Goal: Task Accomplishment & Management: Complete application form

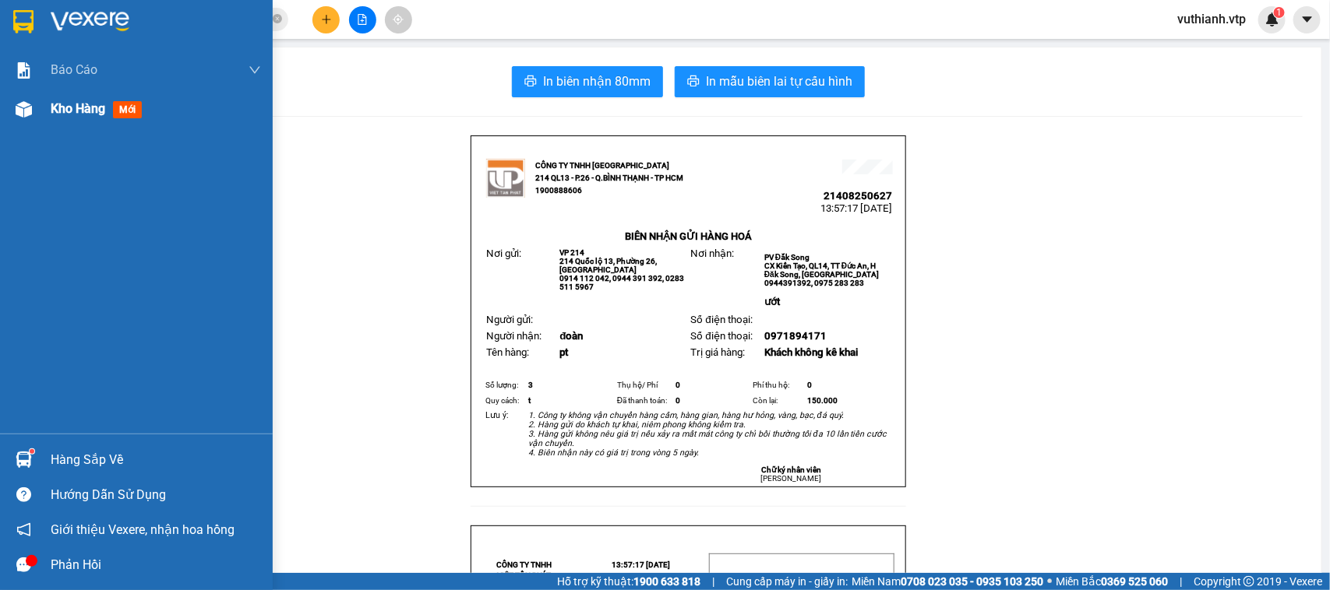
click at [18, 105] on img at bounding box center [24, 109] width 16 height 16
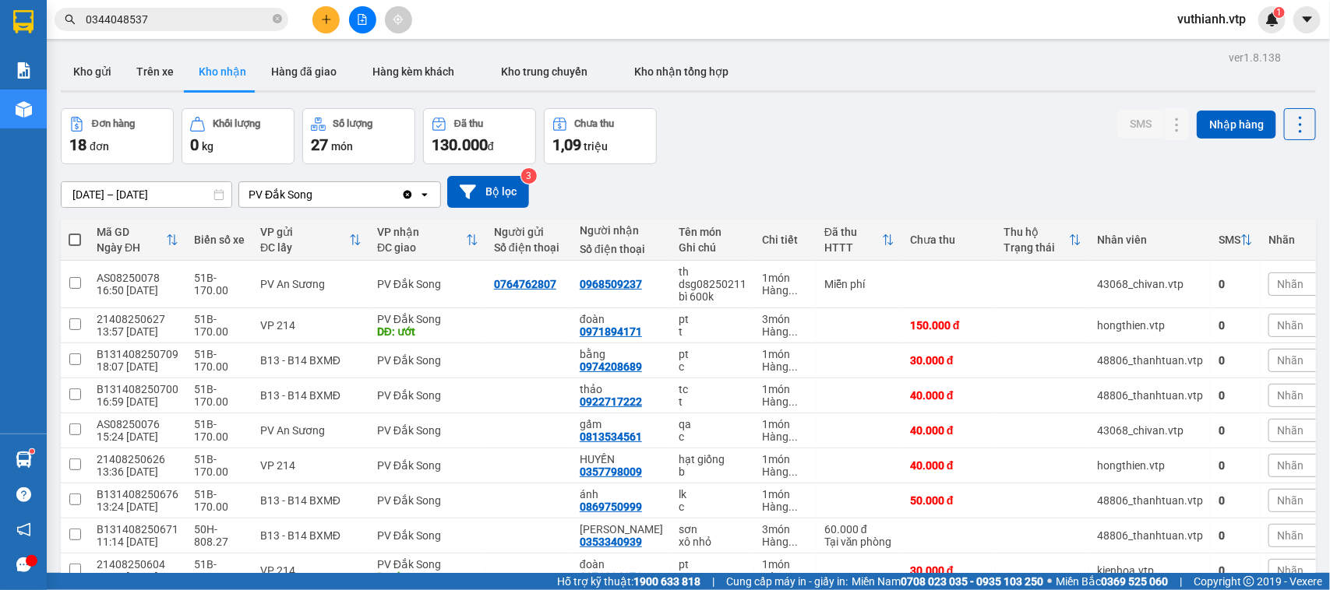
click at [129, 193] on input "[DATE] – [DATE]" at bounding box center [147, 194] width 170 height 25
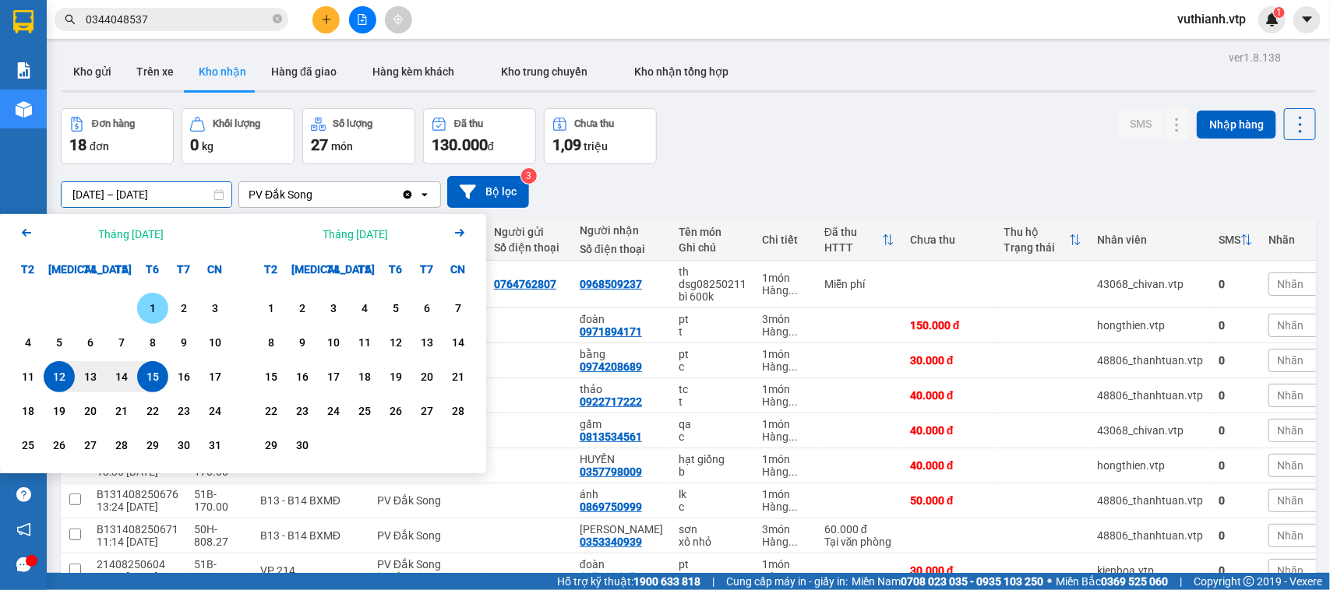
click at [157, 308] on div "1" at bounding box center [153, 308] width 22 height 19
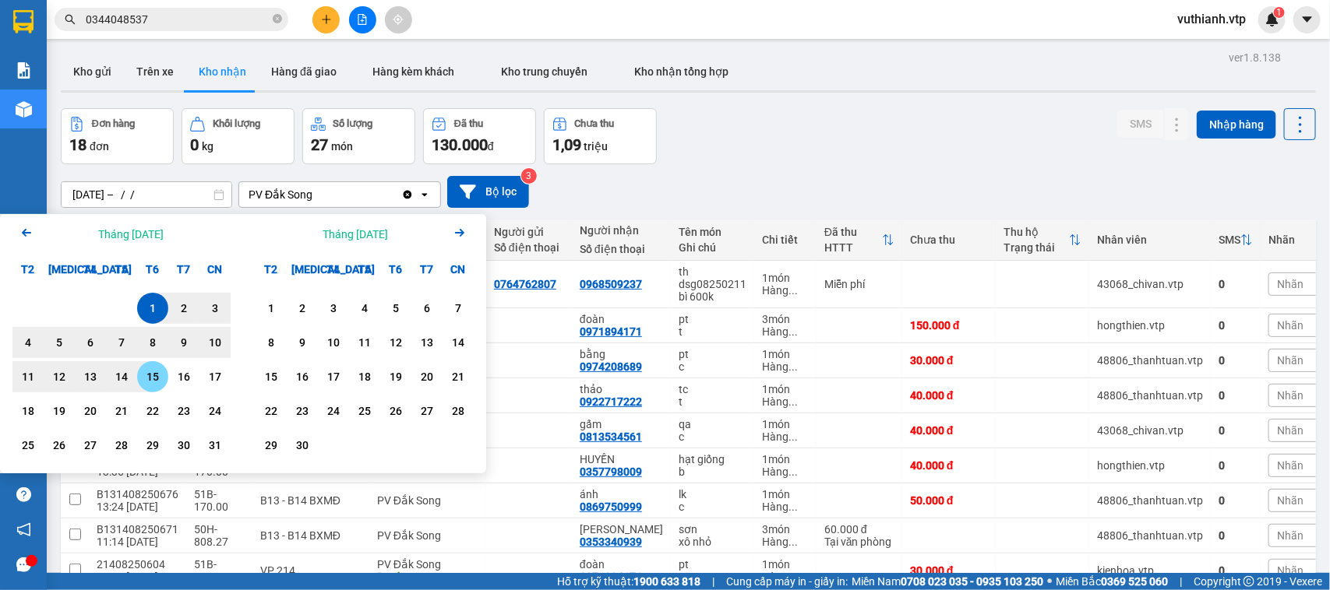
click at [149, 372] on div "15" at bounding box center [153, 377] width 22 height 19
type input "[DATE] – [DATE]"
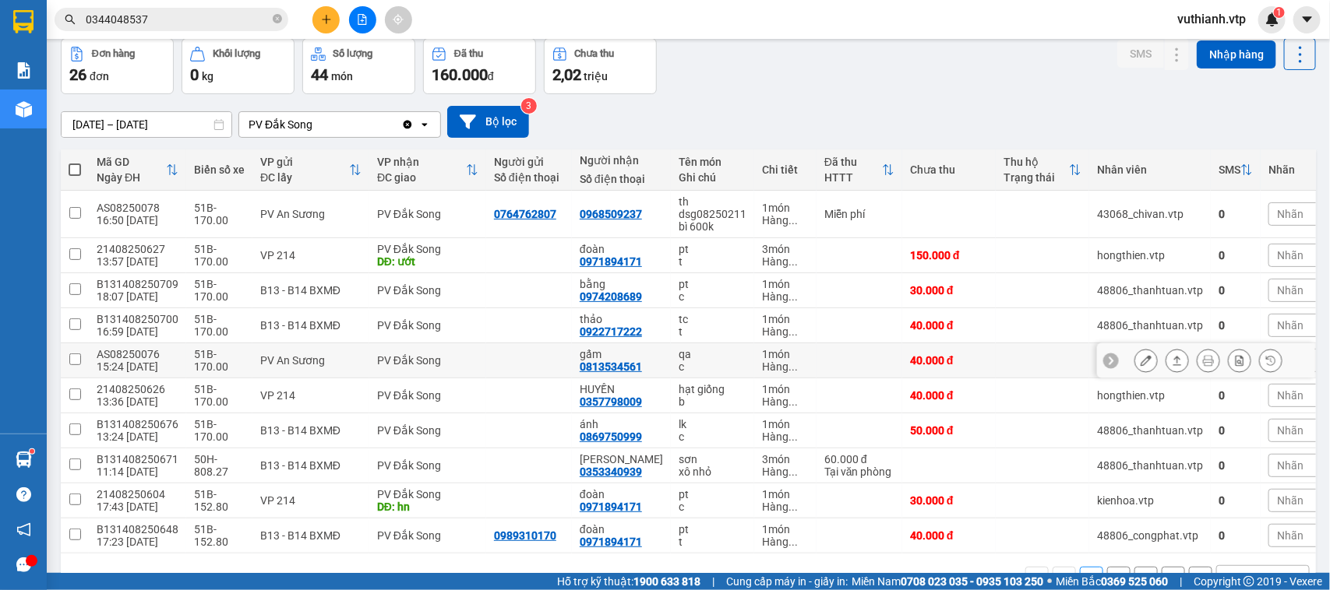
scroll to position [122, 0]
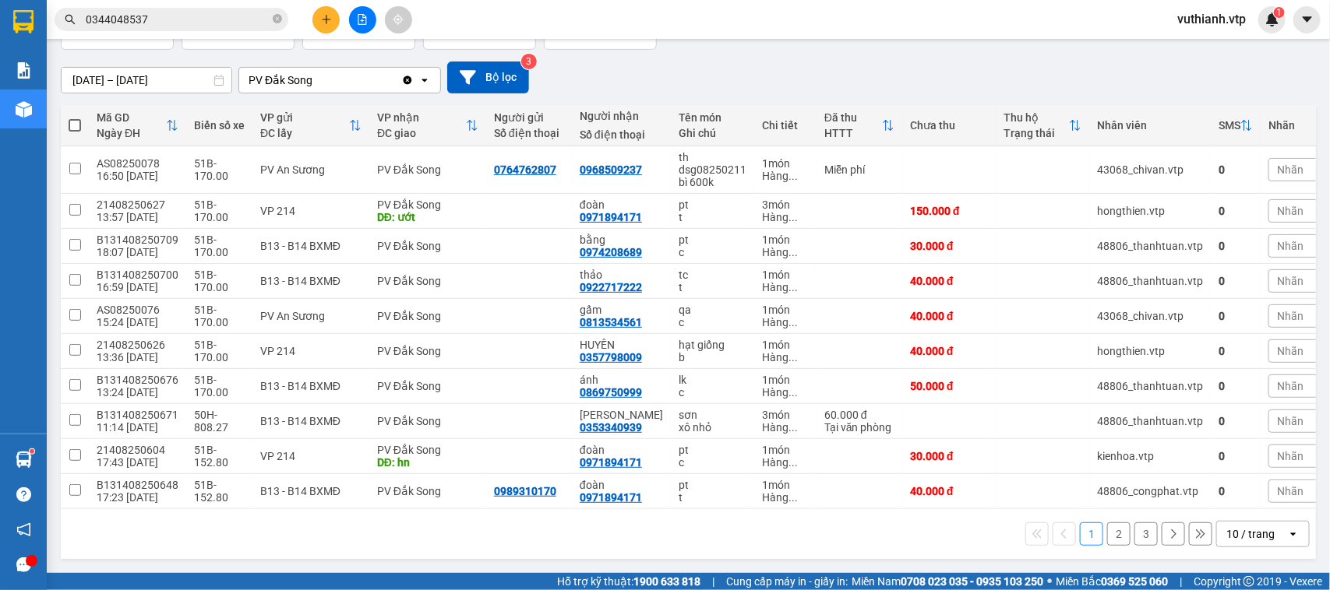
click at [1107, 534] on button "2" at bounding box center [1118, 534] width 23 height 23
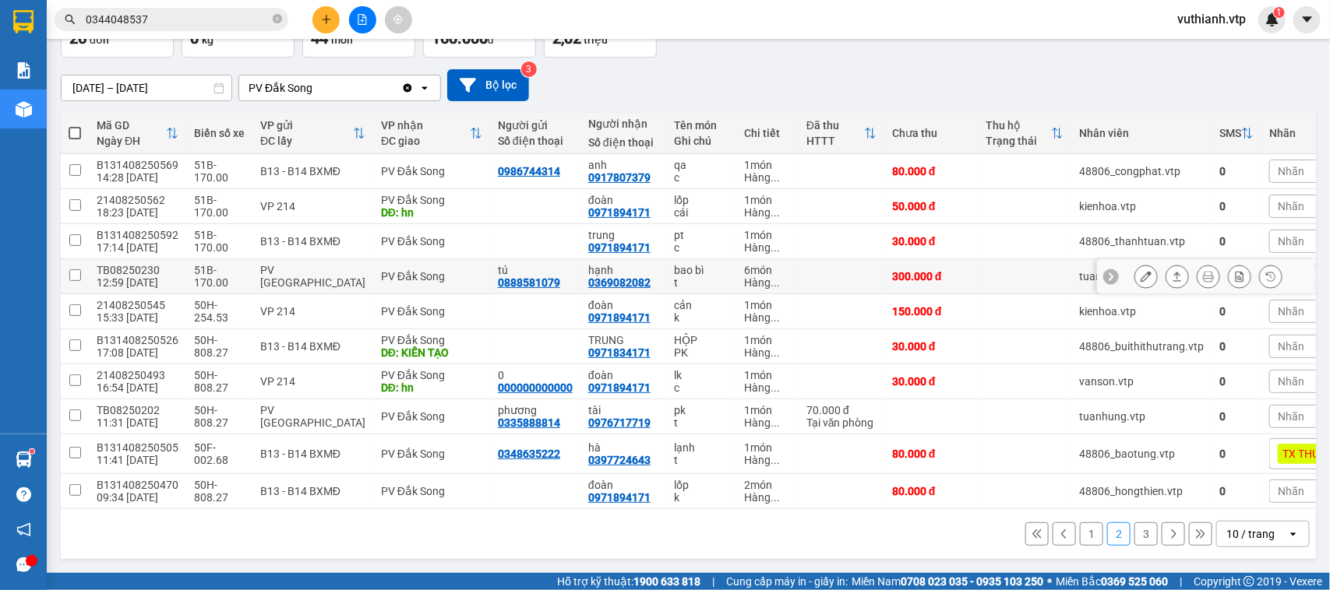
scroll to position [115, 0]
click at [1134, 537] on button "3" at bounding box center [1145, 534] width 23 height 23
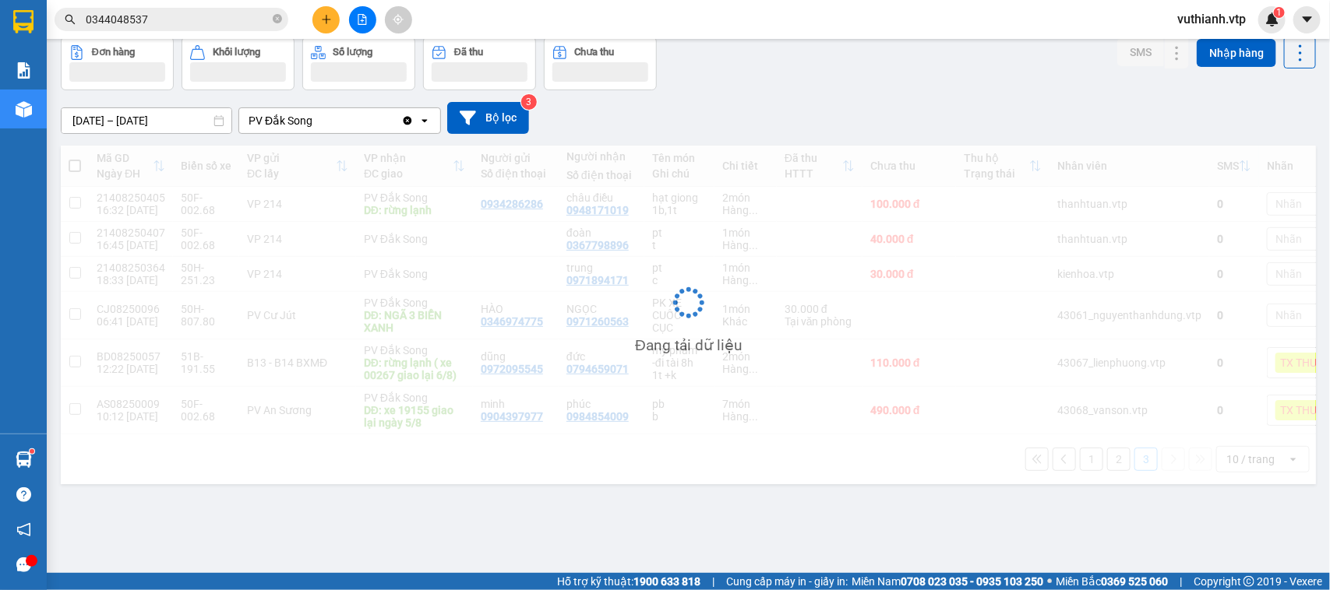
scroll to position [72, 0]
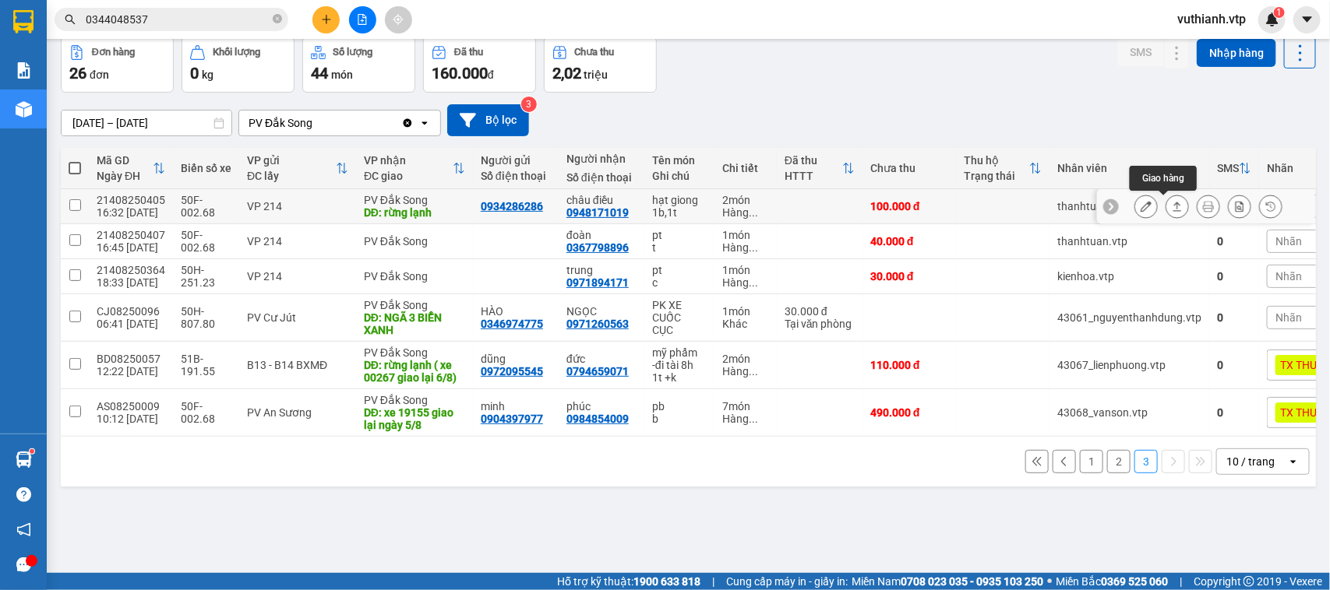
click at [1170, 204] on button at bounding box center [1177, 206] width 22 height 27
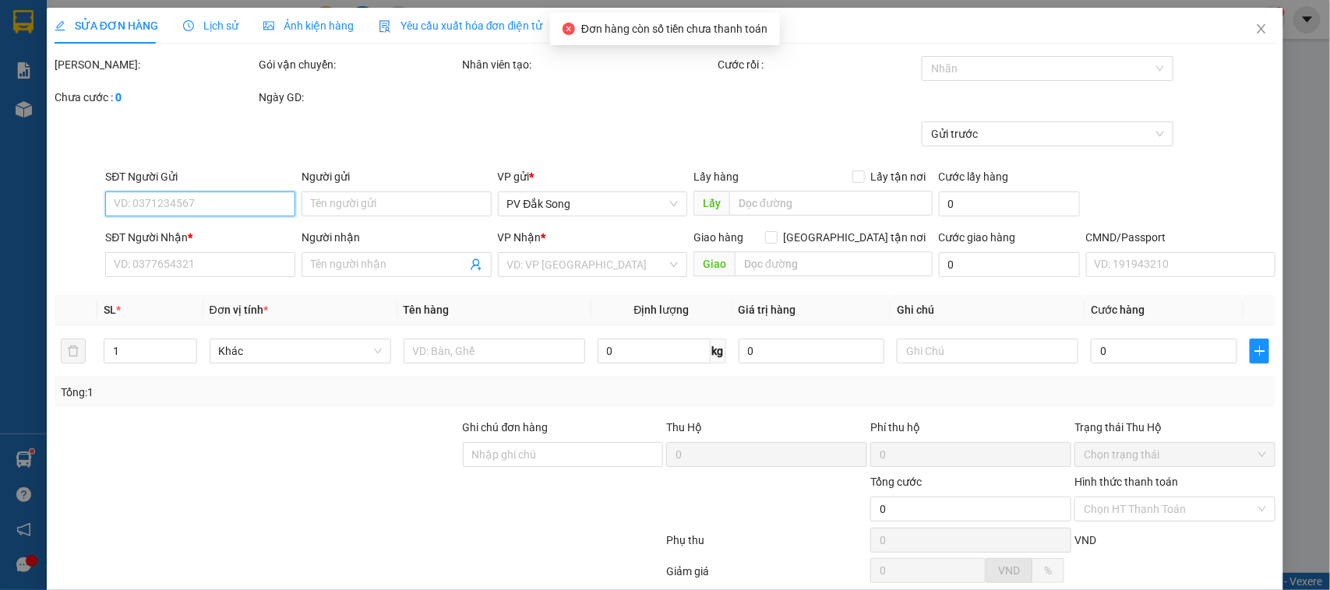
type input "0934286286"
type input "0948171019"
type input "châu điều"
type input "rừng lạnh"
type input "100.000"
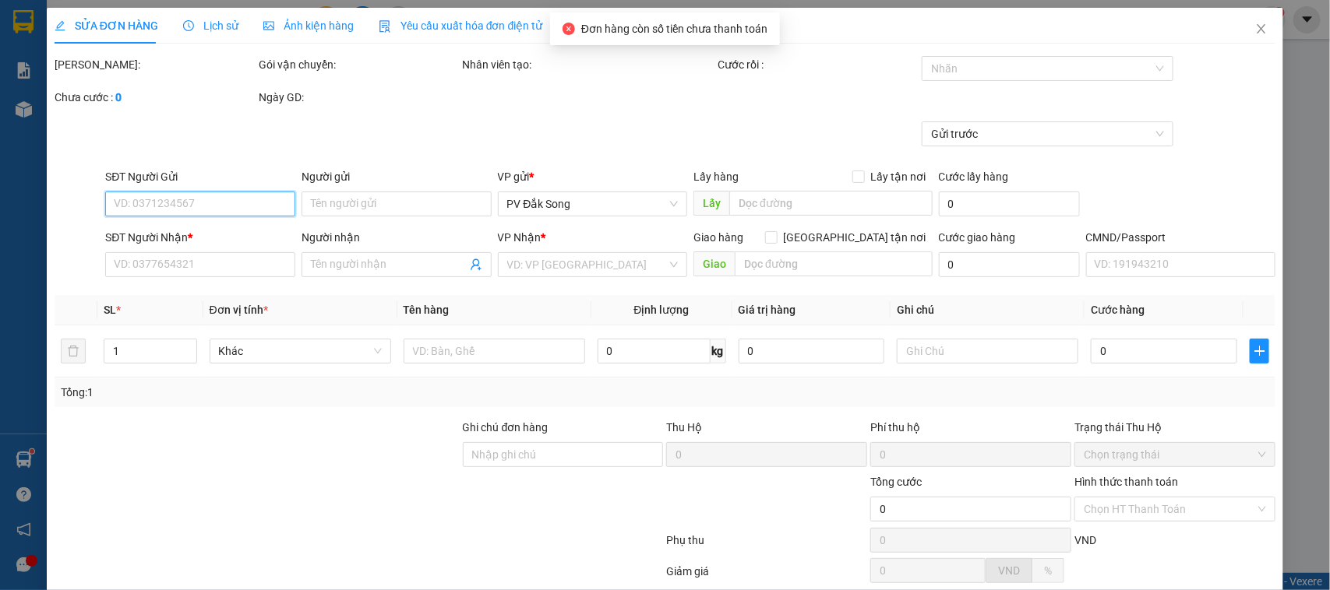
type input "100.000"
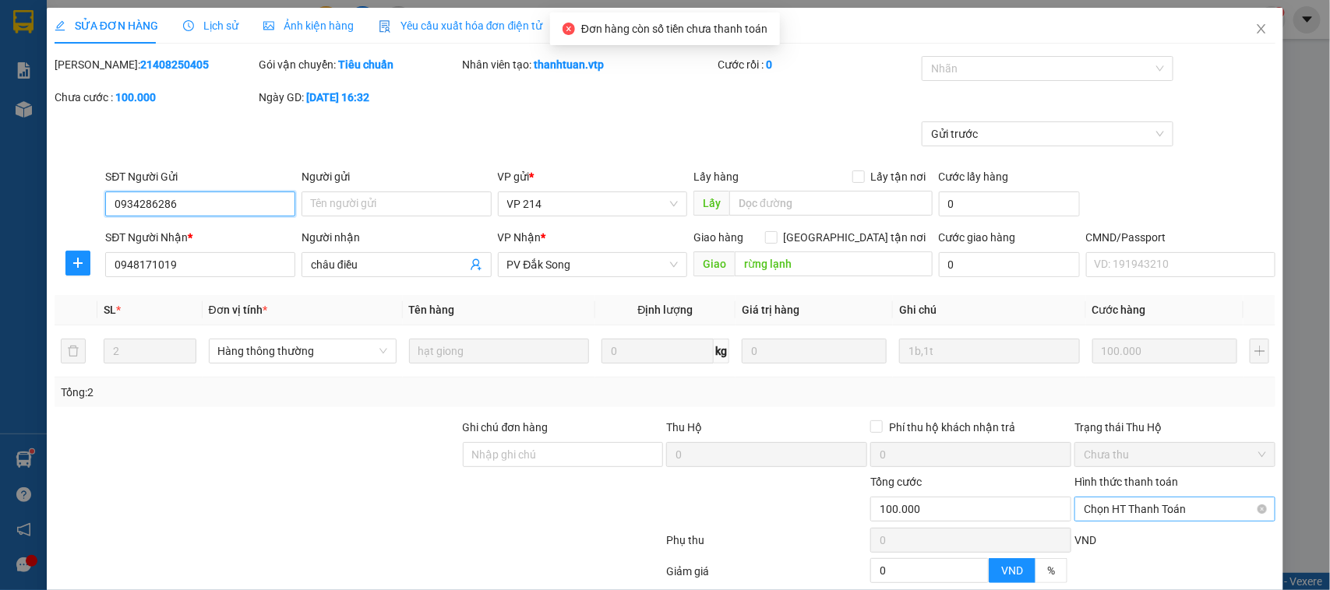
type input "5.000"
click at [1181, 516] on span "Chọn HT Thanh Toán" at bounding box center [1174, 509] width 182 height 23
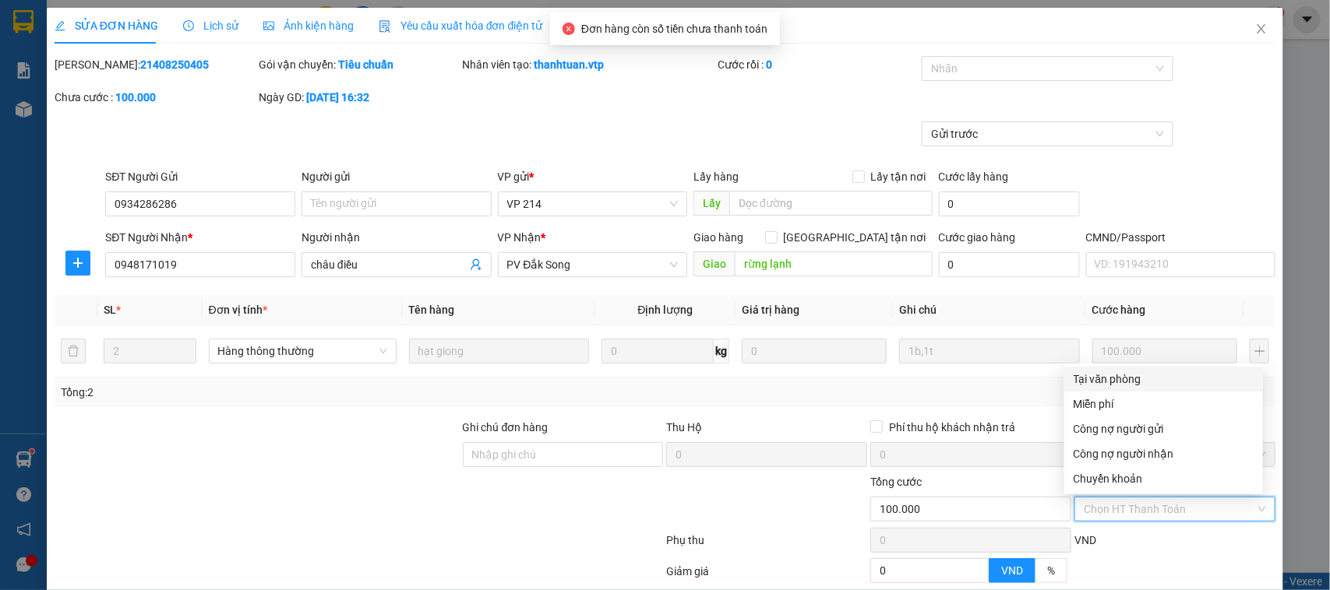
click at [1111, 376] on div "Tại văn phòng" at bounding box center [1163, 379] width 180 height 17
type input "0"
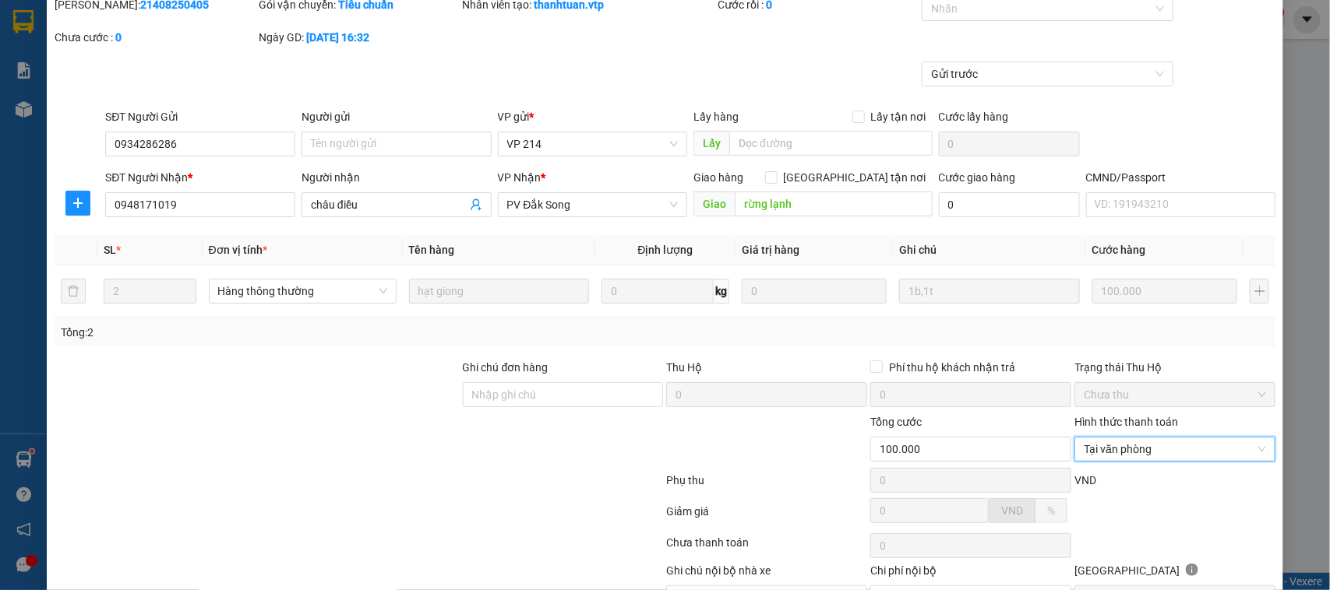
scroll to position [149, 0]
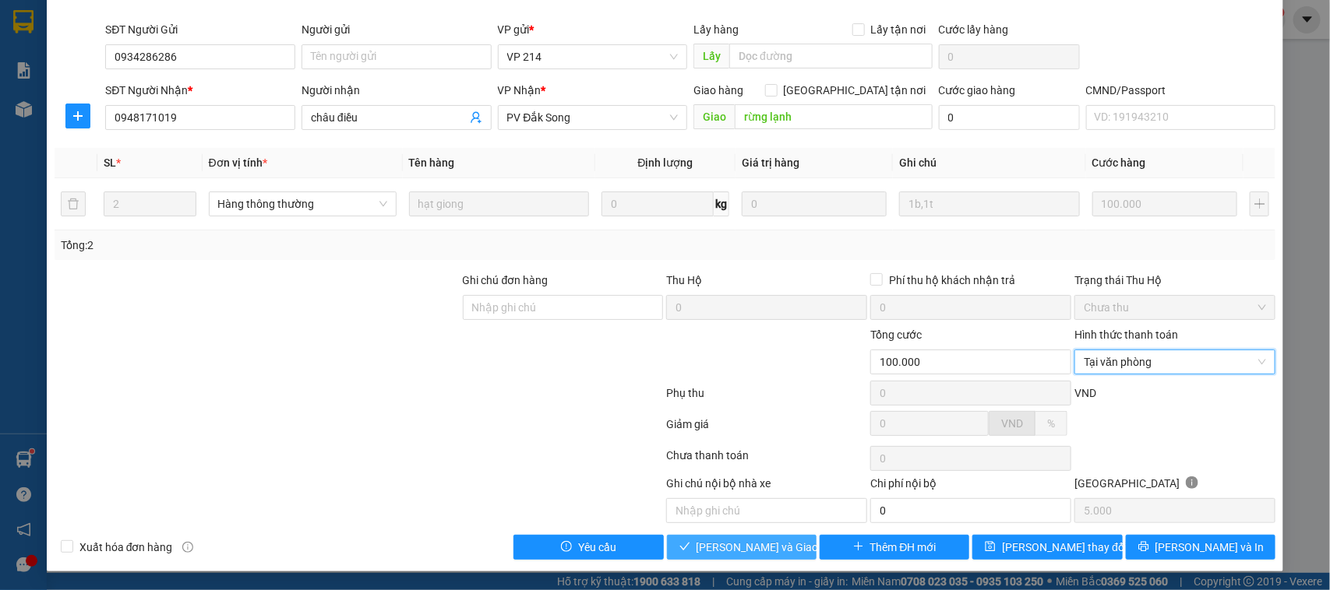
click at [720, 548] on span "[PERSON_NAME] và Giao hàng" at bounding box center [771, 547] width 150 height 17
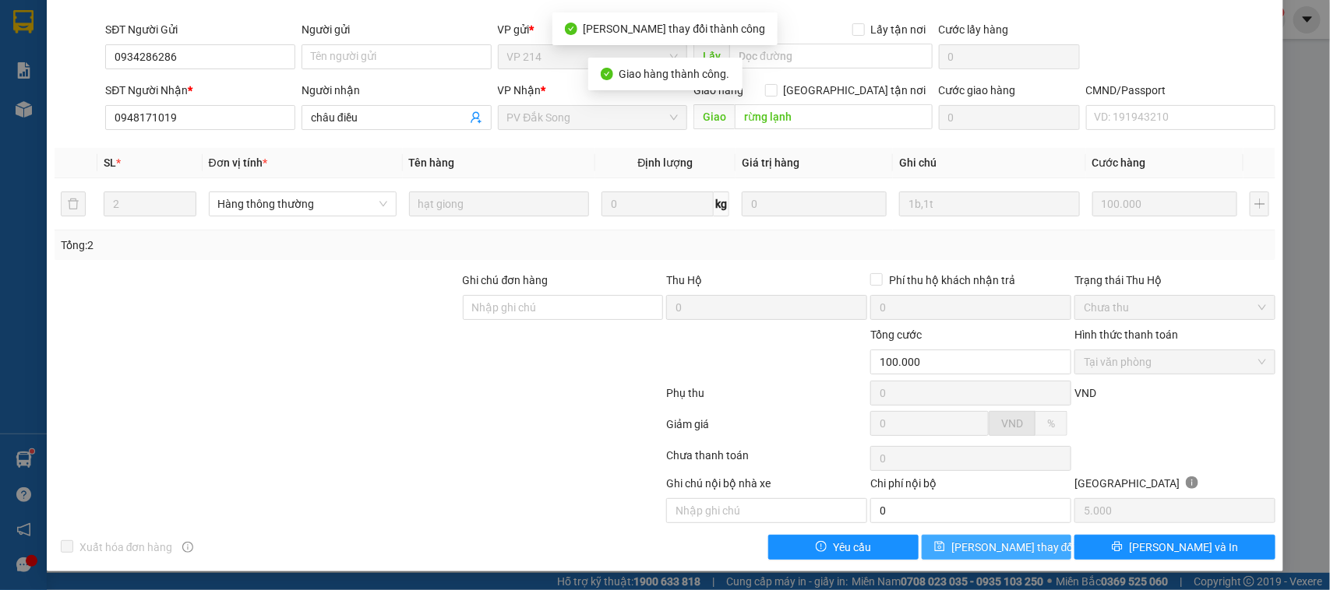
click at [1029, 553] on button "[PERSON_NAME] thay đổi" at bounding box center [996, 547] width 150 height 25
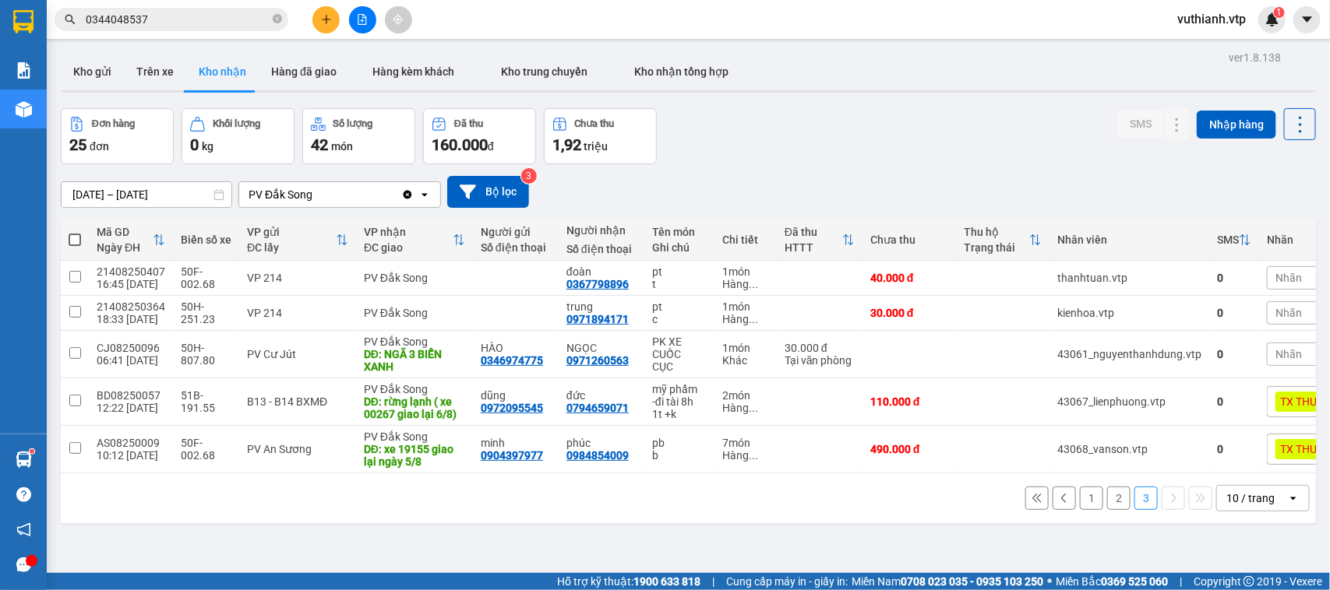
click at [1107, 510] on button "2" at bounding box center [1118, 498] width 23 height 23
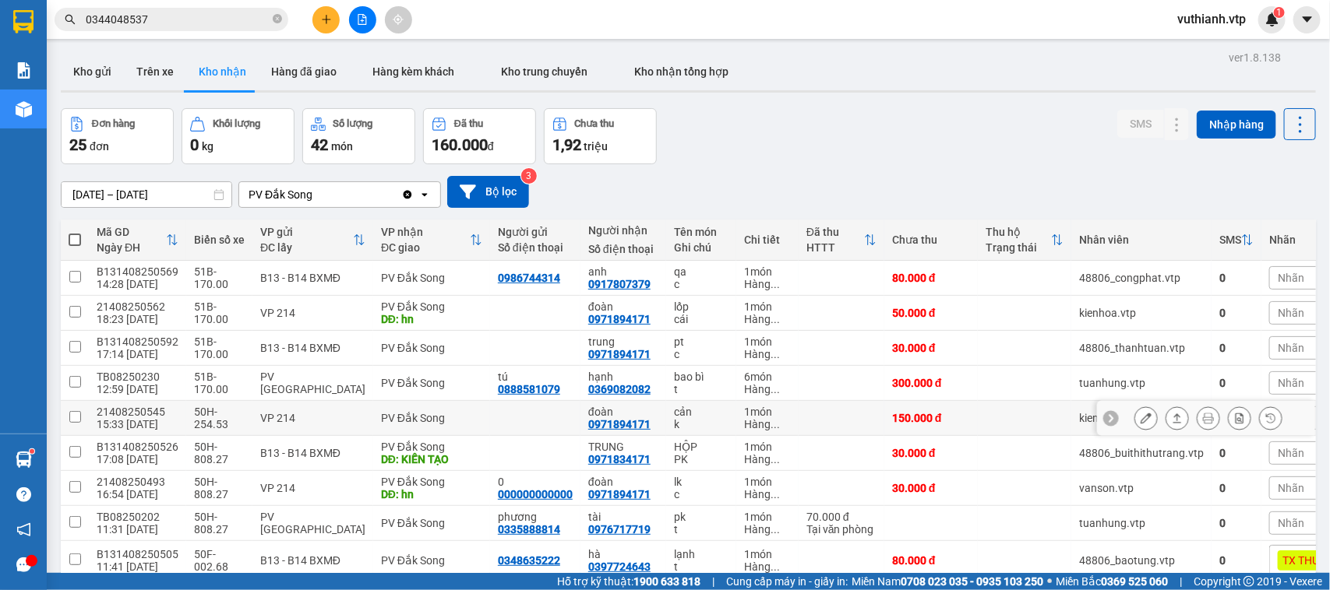
scroll to position [115, 0]
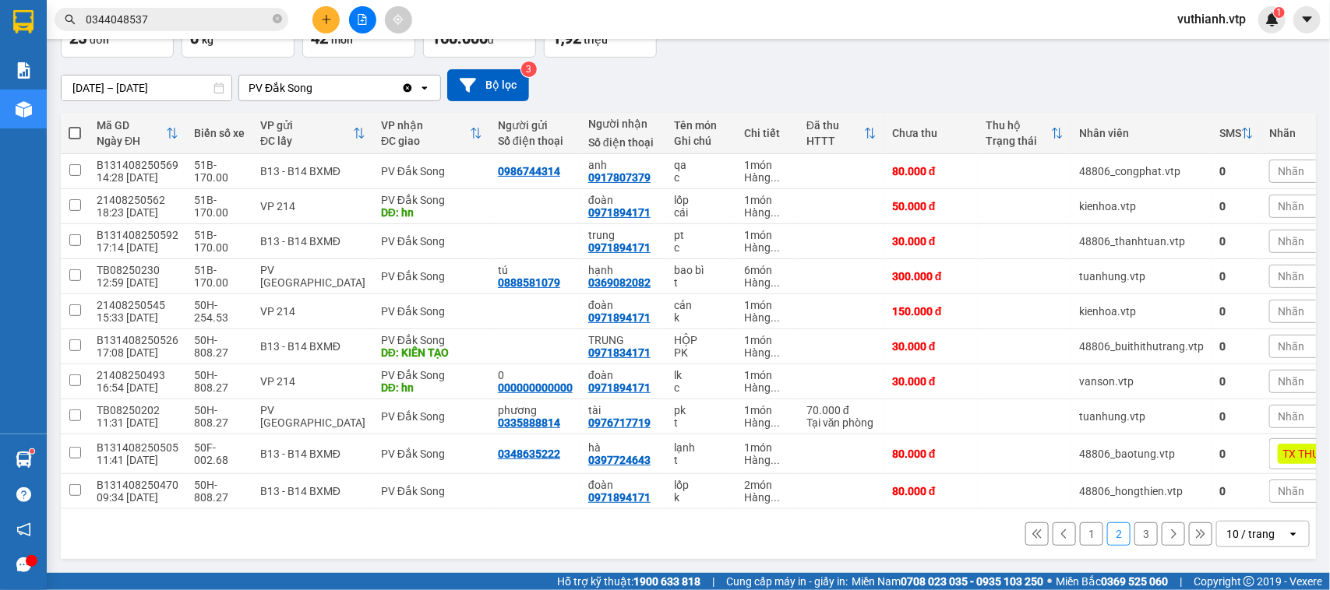
click at [1080, 531] on button "1" at bounding box center [1090, 534] width 23 height 23
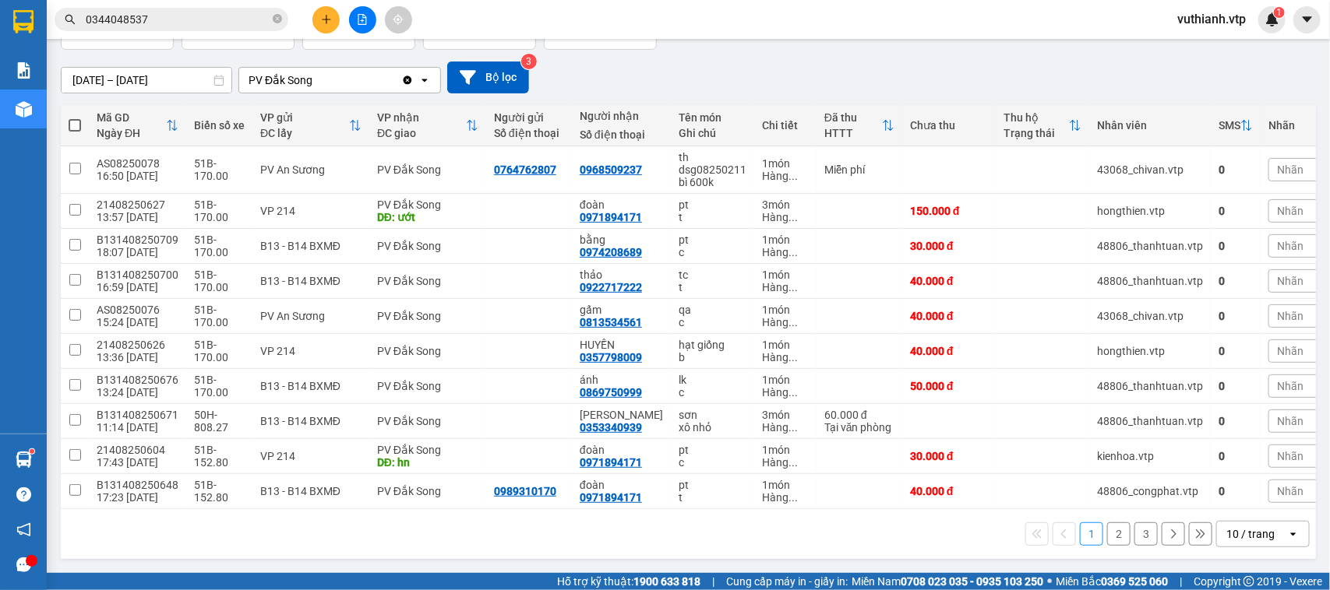
click at [1107, 544] on button "2" at bounding box center [1118, 534] width 23 height 23
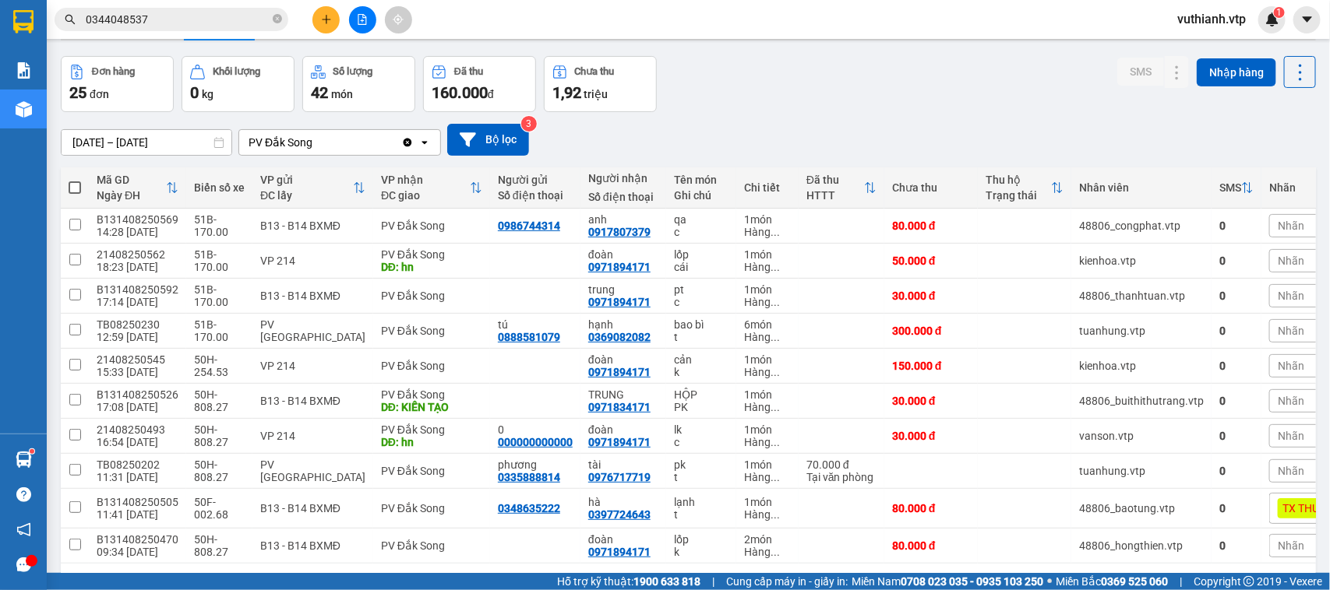
scroll to position [0, 0]
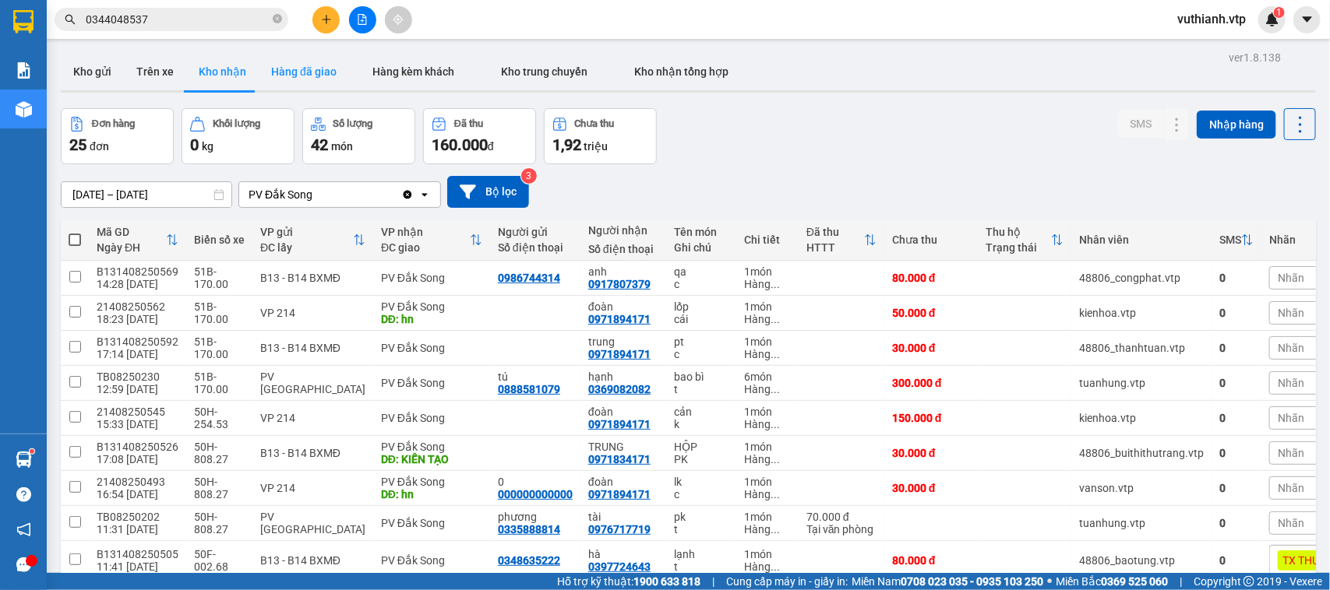
click at [308, 76] on button "Hàng đã giao" at bounding box center [304, 71] width 90 height 37
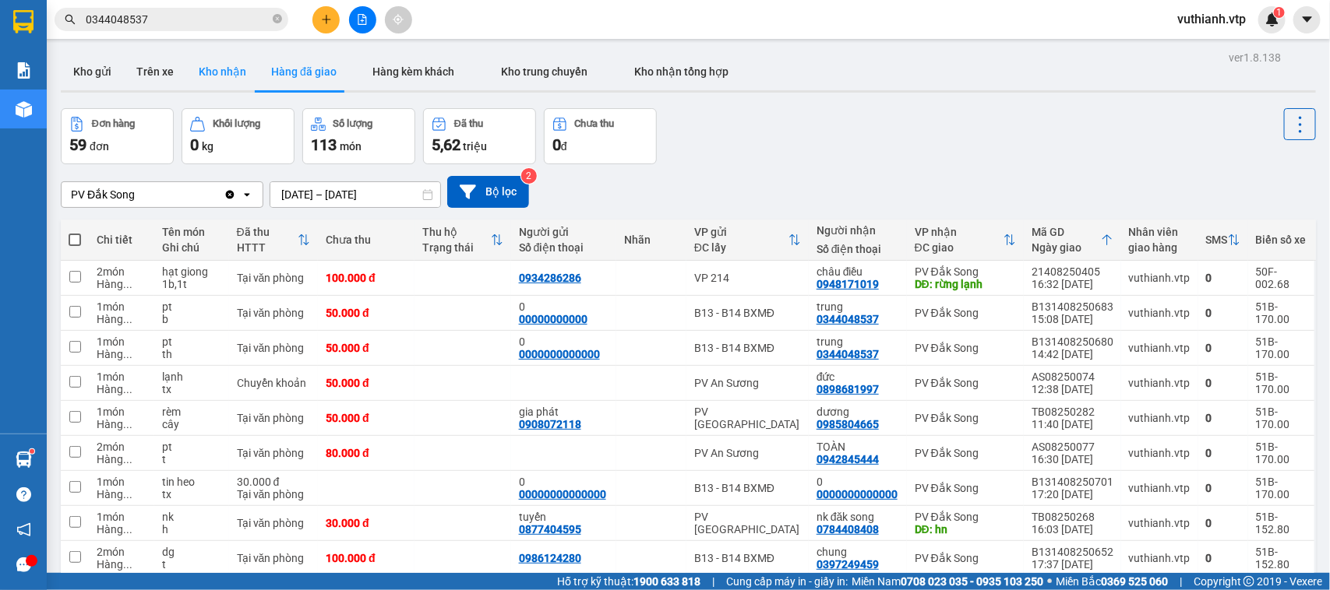
click at [219, 82] on button "Kho nhận" at bounding box center [222, 71] width 72 height 37
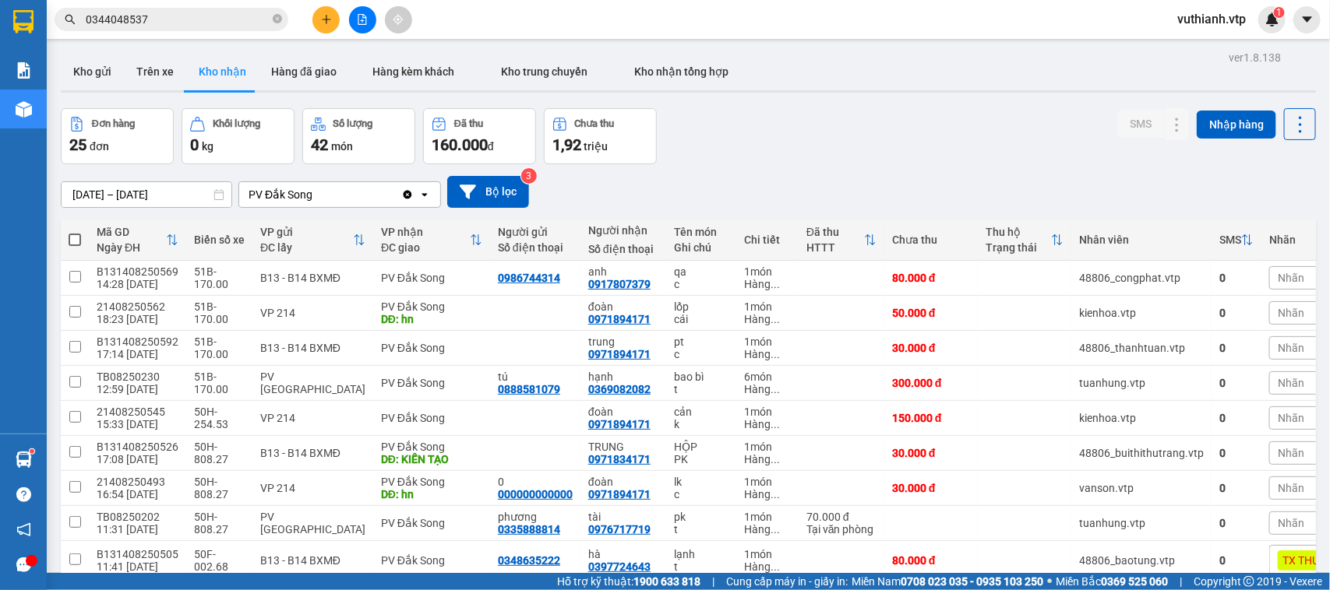
click at [329, 16] on icon "plus" at bounding box center [326, 19] width 11 height 11
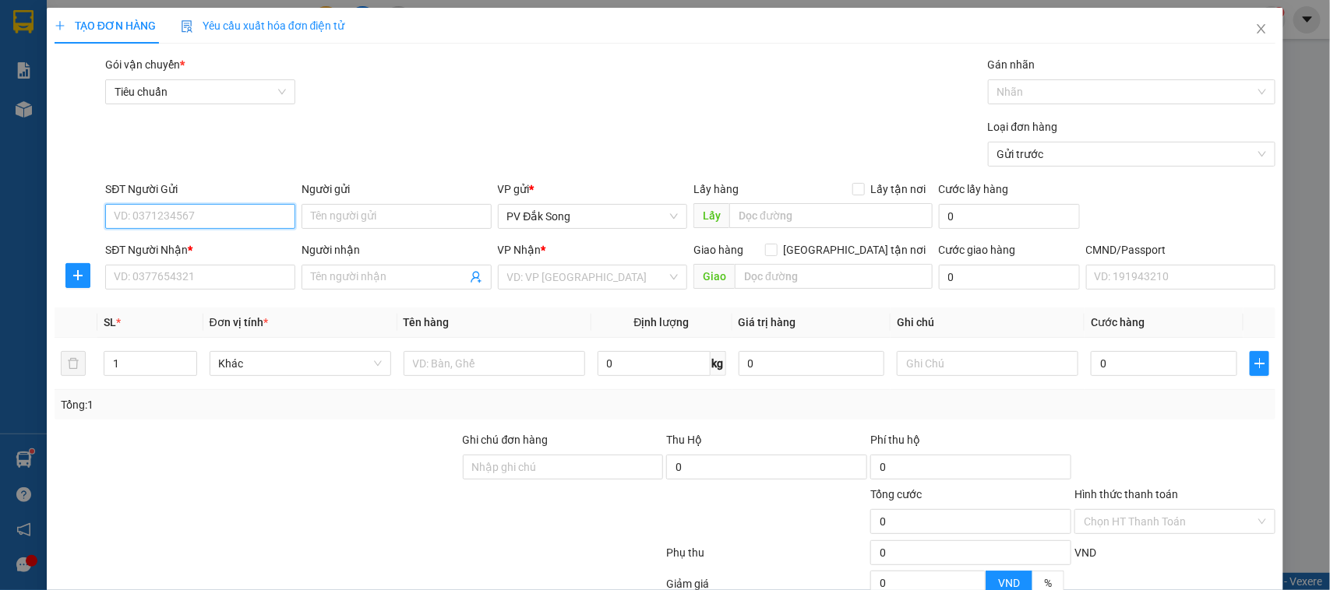
click at [222, 218] on input "SĐT Người Gửi" at bounding box center [200, 216] width 190 height 25
click at [249, 220] on input "SĐT Người Gửi" at bounding box center [200, 216] width 190 height 25
type input "0974552359"
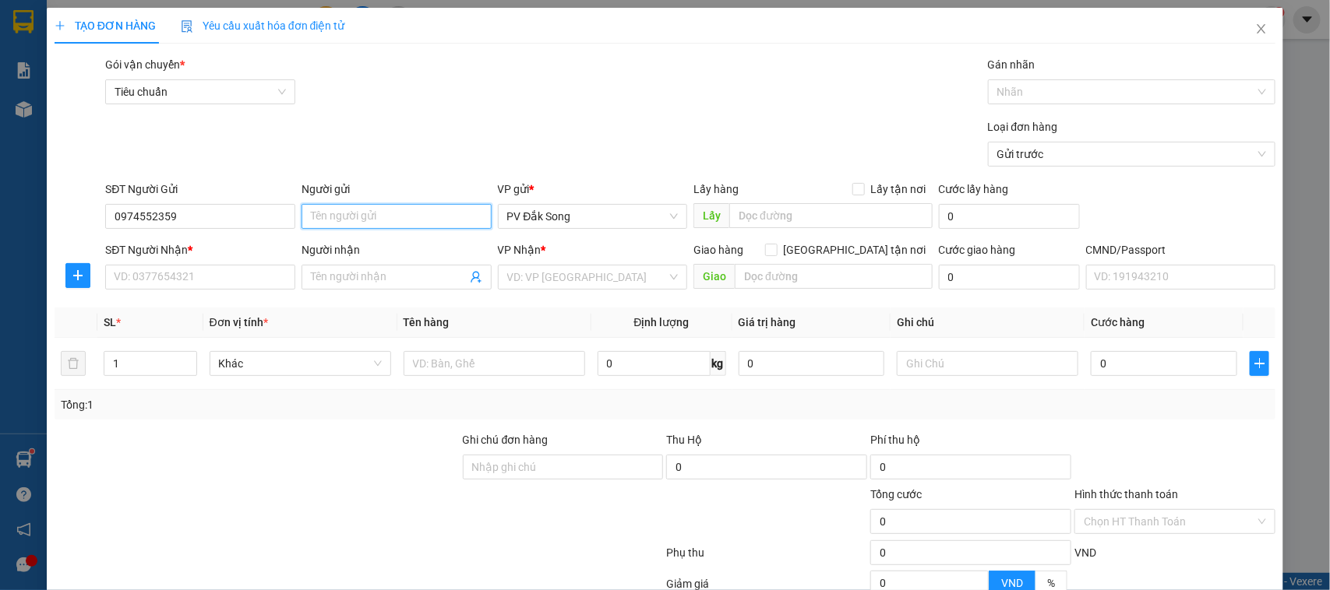
click at [312, 219] on input "Người gửi" at bounding box center [396, 216] width 190 height 25
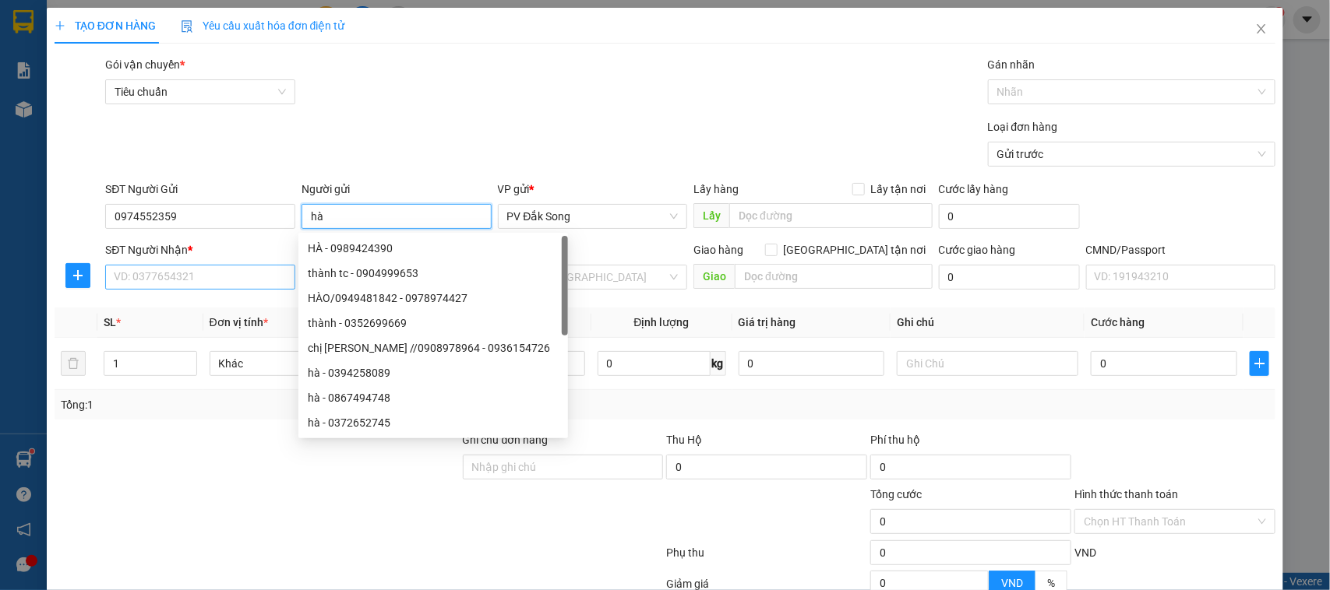
type input "hà"
click at [253, 280] on input "SĐT Người Nhận *" at bounding box center [200, 277] width 190 height 25
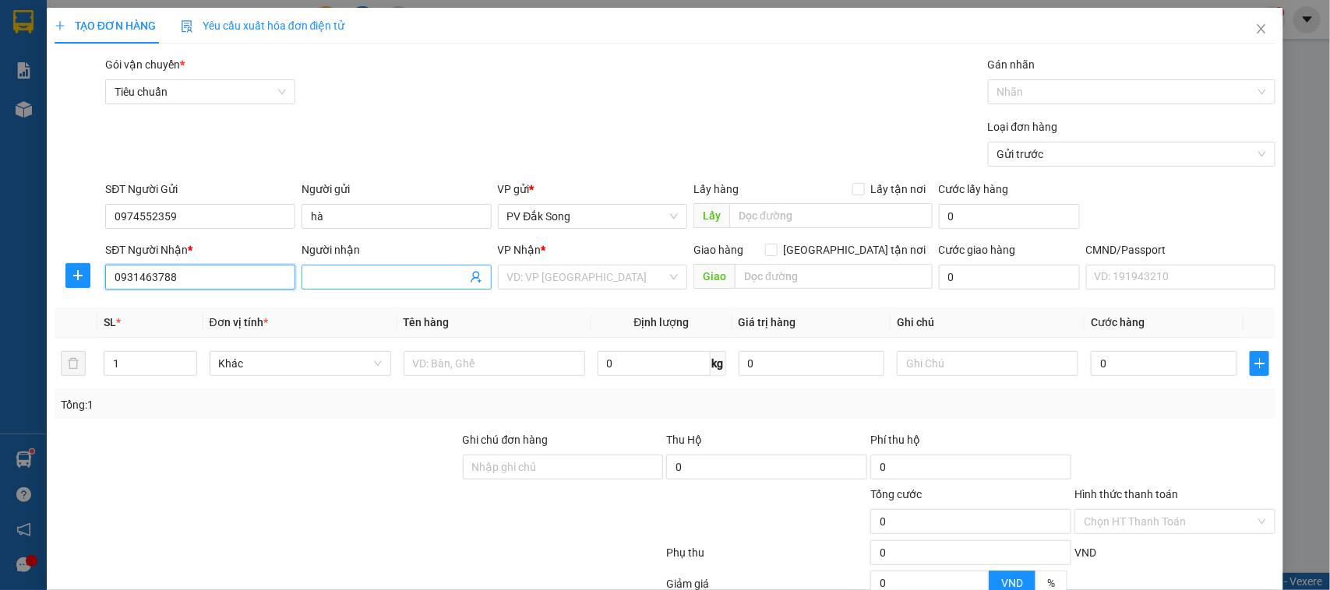
type input "0931463788"
click at [324, 275] on input "Người nhận" at bounding box center [389, 277] width 156 height 17
type input "thành long"
click at [514, 276] on input "search" at bounding box center [587, 277] width 160 height 23
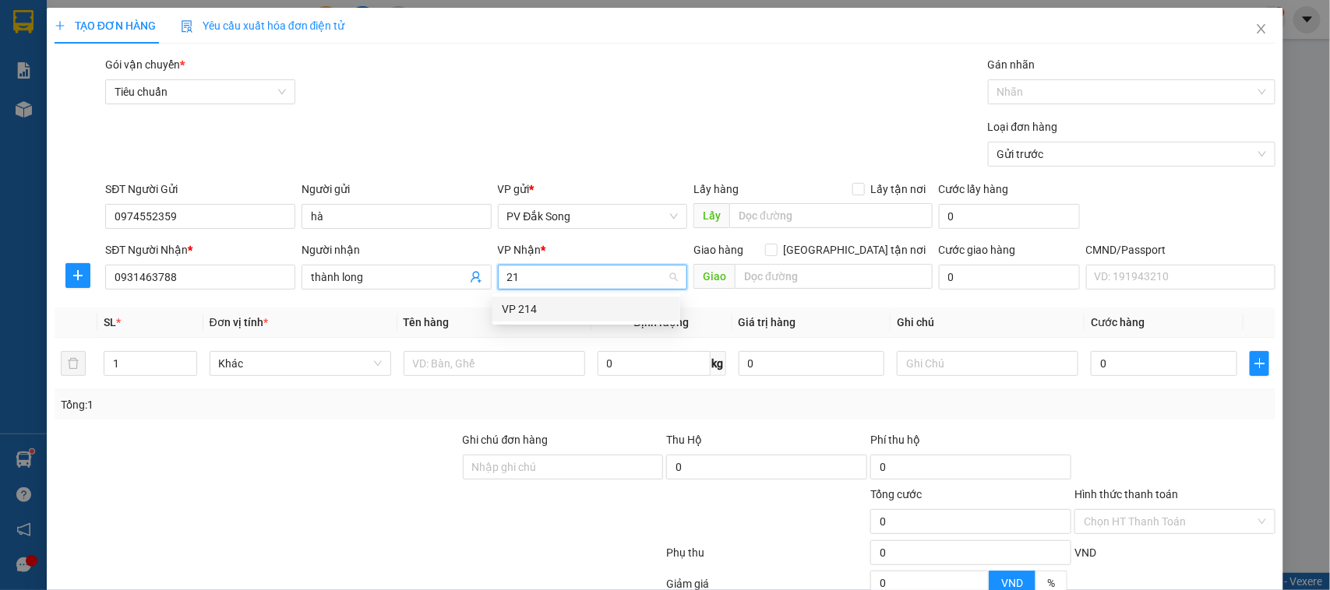
type input "214"
click at [534, 302] on div "VP 214" at bounding box center [586, 309] width 169 height 17
click at [569, 371] on input "text" at bounding box center [499, 363] width 180 height 25
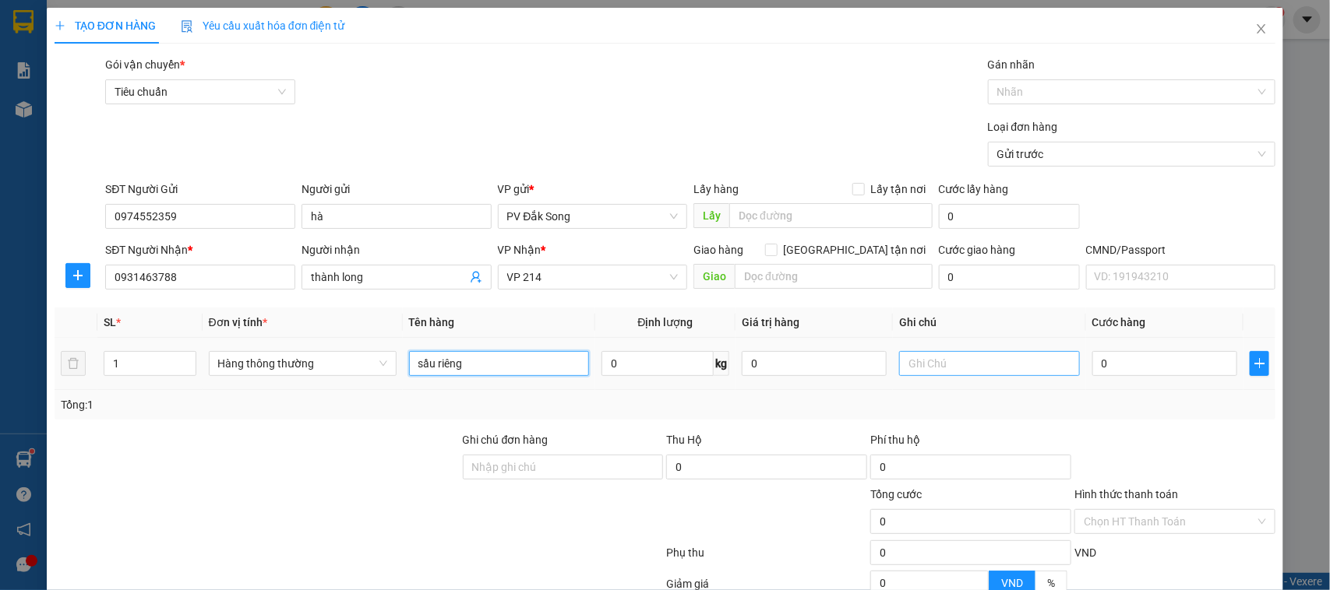
type input "sầu riêng"
click at [913, 368] on input "text" at bounding box center [989, 363] width 180 height 25
click at [1112, 357] on input "0" at bounding box center [1164, 363] width 145 height 25
click at [1025, 370] on input "text" at bounding box center [989, 363] width 180 height 25
type input "tg"
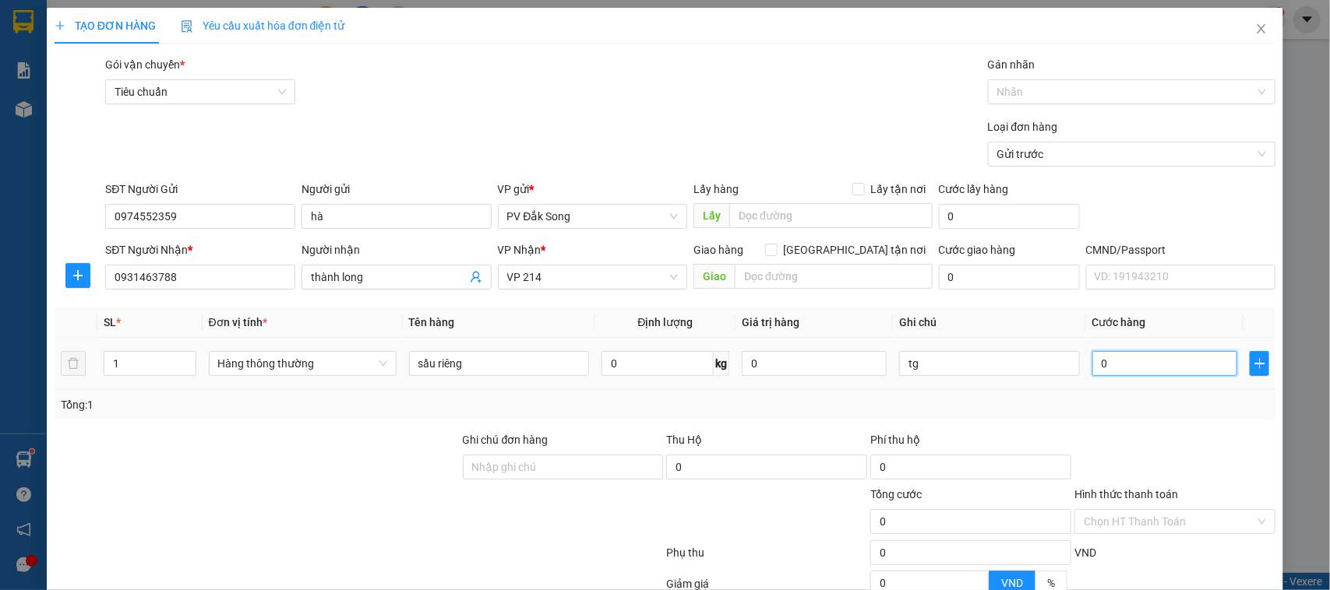
click at [1107, 358] on input "0" at bounding box center [1164, 363] width 145 height 25
type input "004"
type input "4"
type input "0.040"
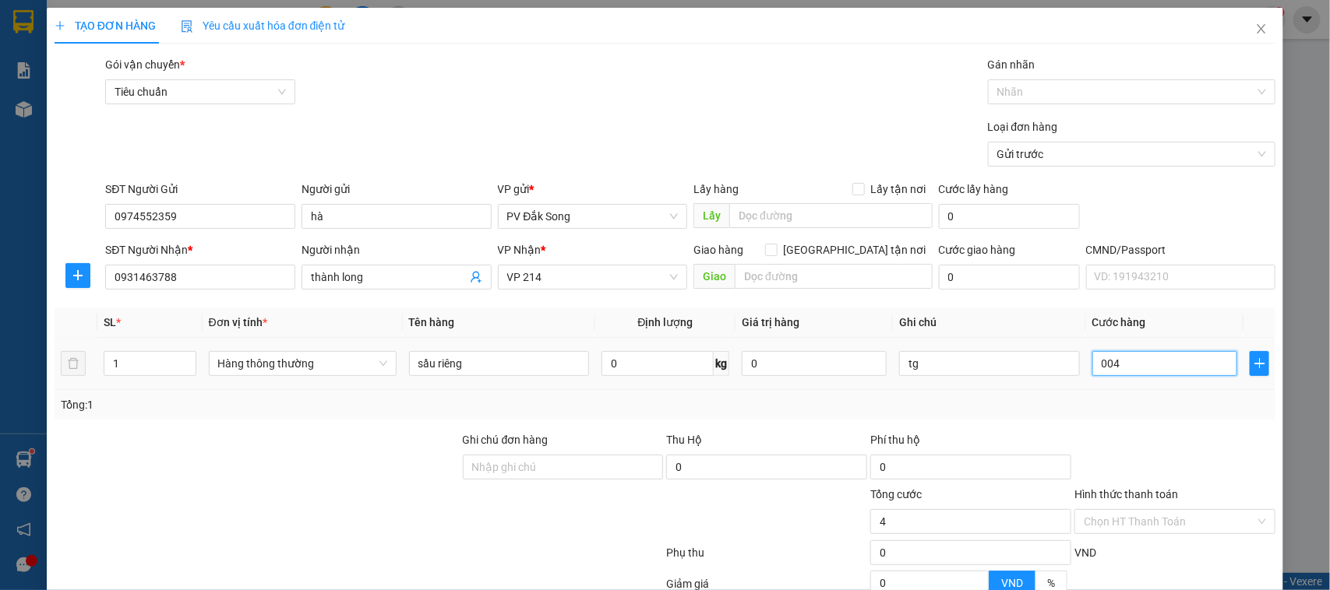
type input "40"
type input "00.400"
type input "400"
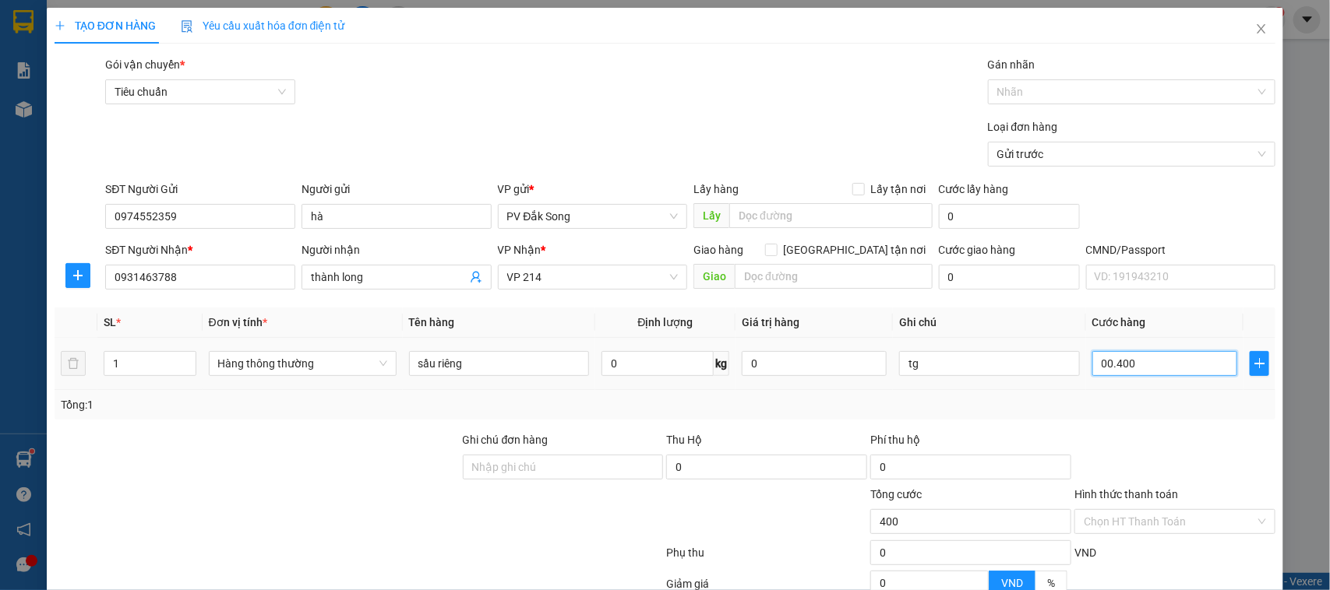
type input "0.004.000"
type input "4.000"
type input "000.040.000"
type input "40.000"
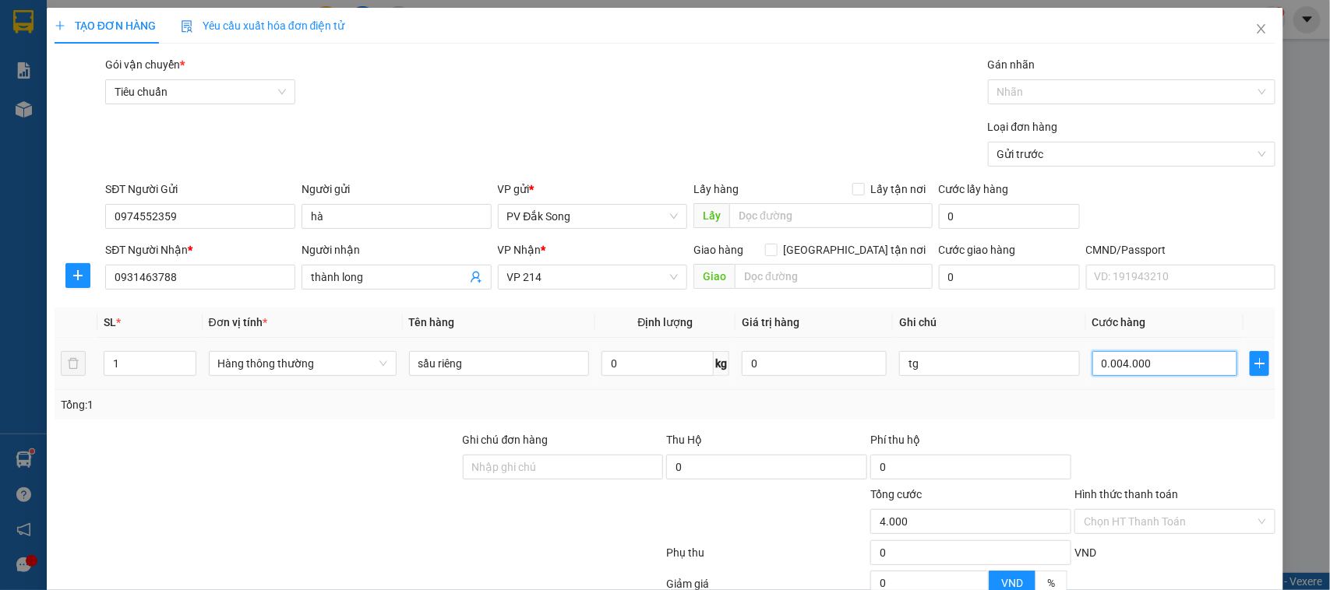
type input "40.000"
click at [1133, 411] on div "Tổng: 1" at bounding box center [665, 404] width 1209 height 17
type input "40.000"
click at [1111, 520] on input "Hình thức thanh toán" at bounding box center [1168, 521] width 171 height 23
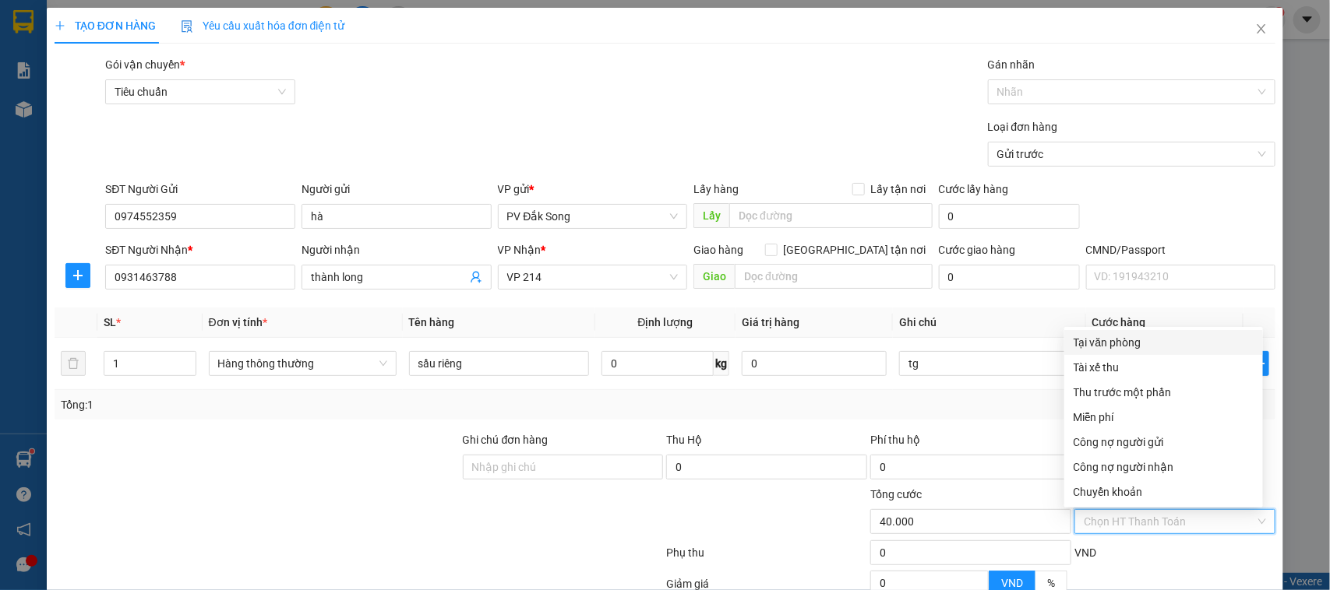
click at [1114, 341] on div "Tại văn phòng" at bounding box center [1163, 342] width 180 height 17
type input "0"
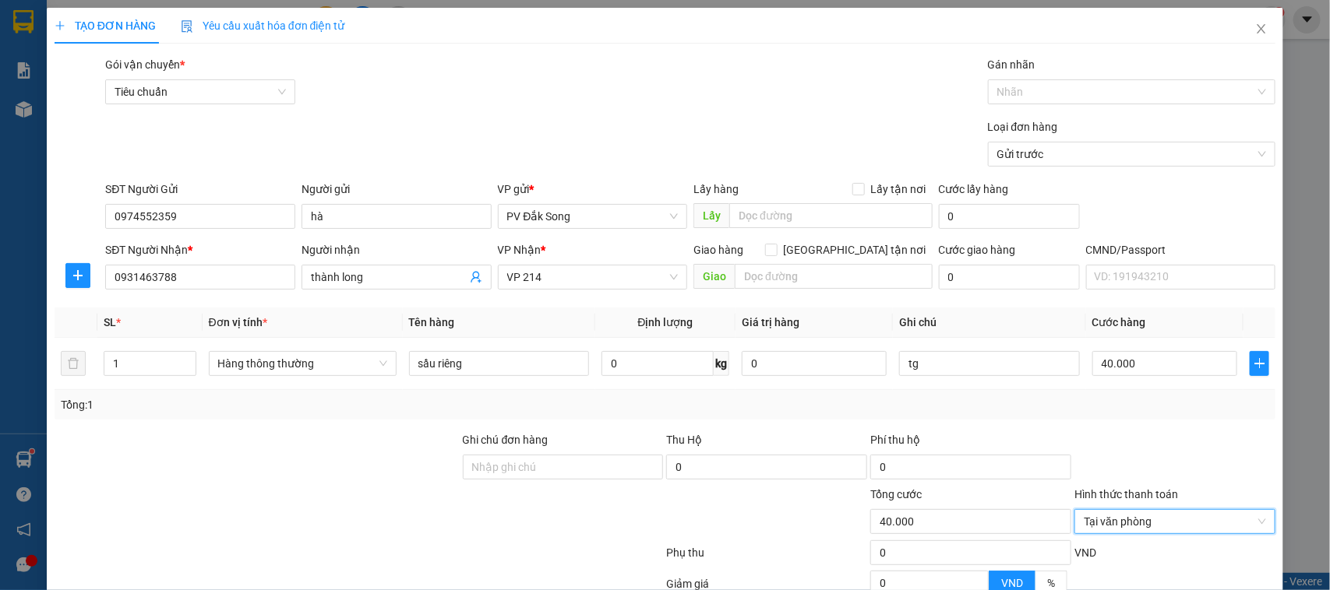
scroll to position [160, 0]
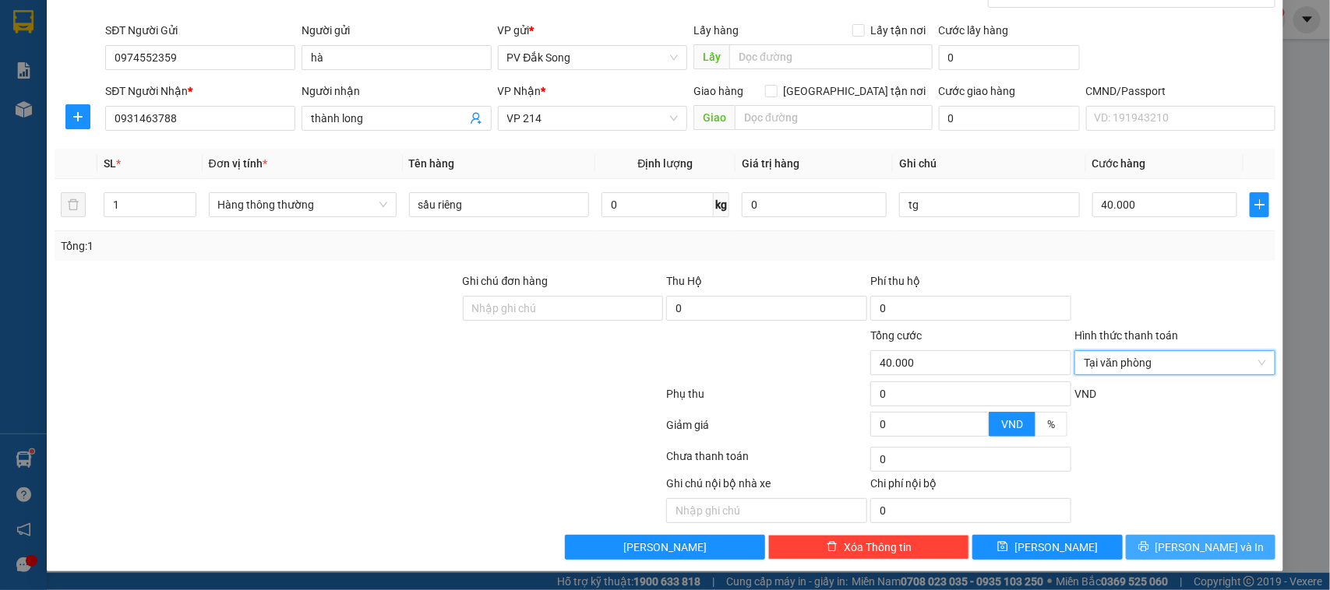
click at [1200, 541] on span "[PERSON_NAME] và In" at bounding box center [1209, 547] width 109 height 17
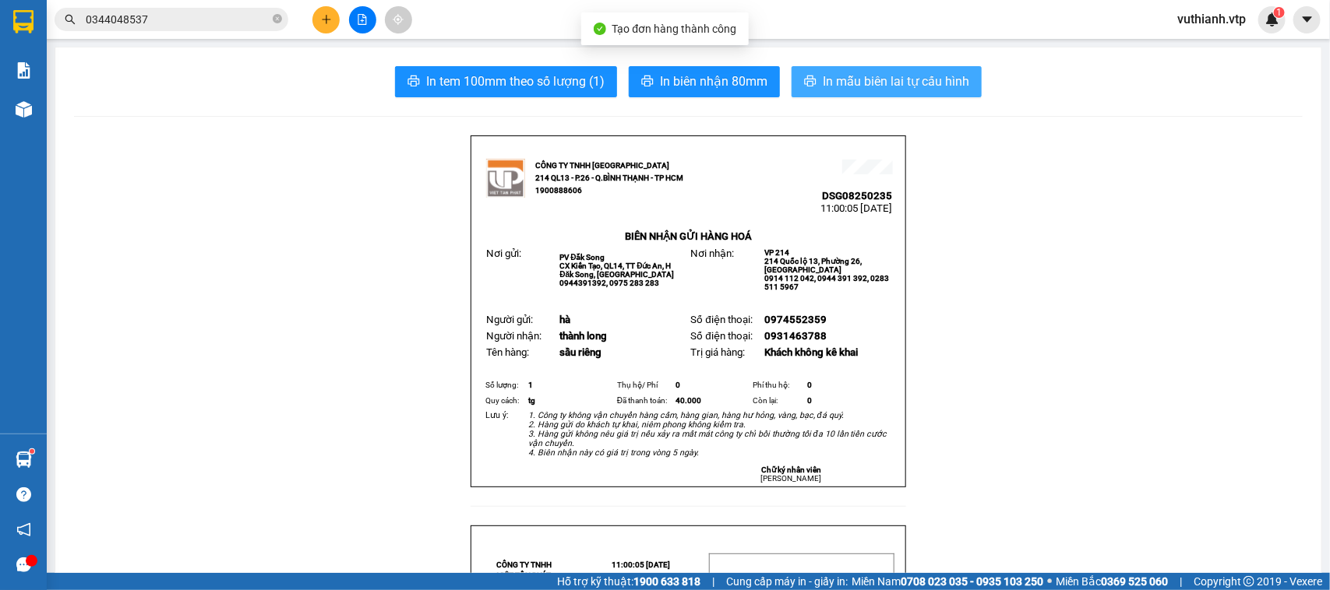
click at [888, 79] on span "In mẫu biên lai tự cấu hình" at bounding box center [895, 81] width 146 height 19
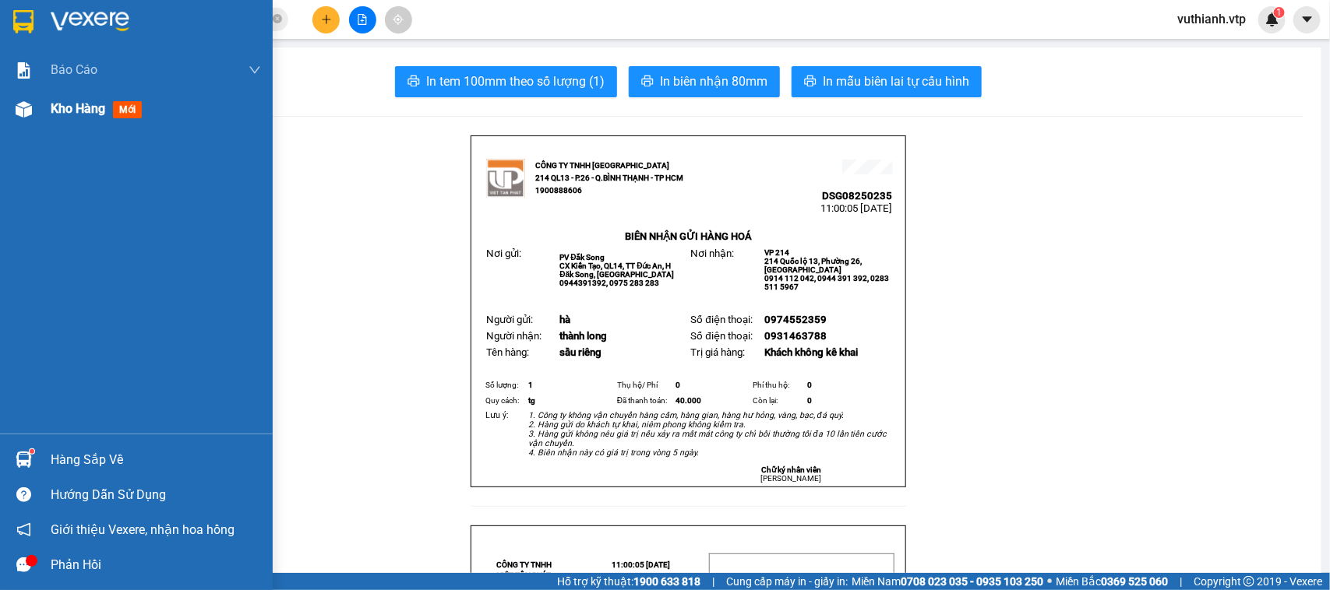
click at [28, 110] on img at bounding box center [24, 109] width 16 height 16
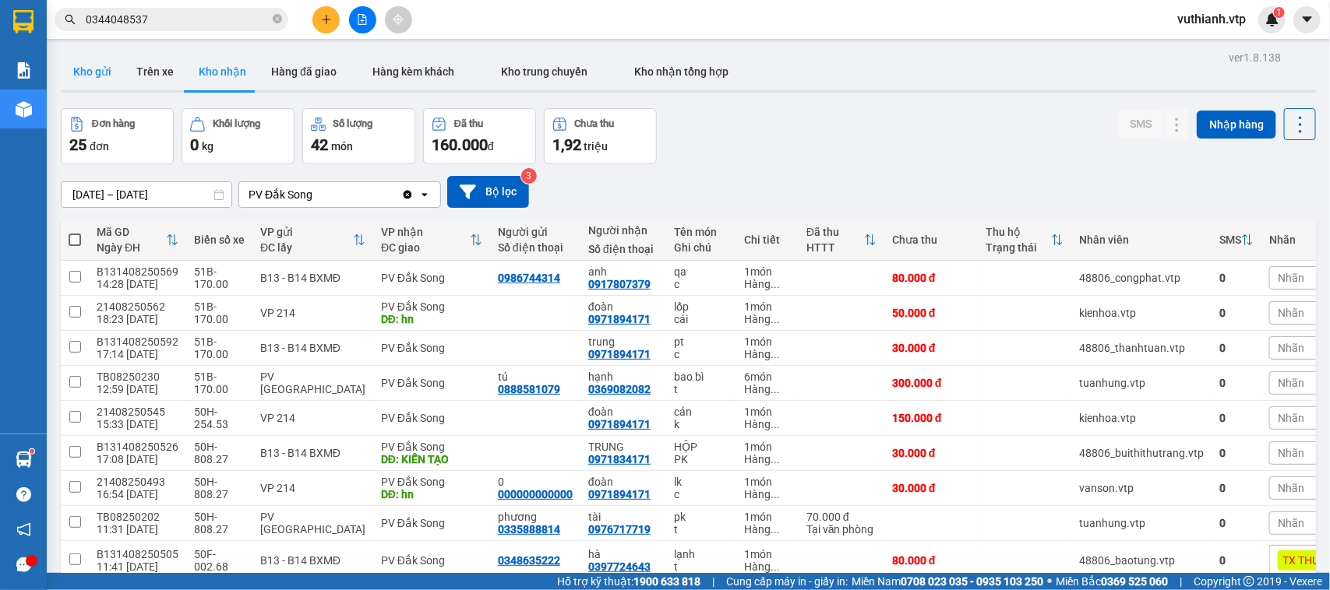
click at [86, 62] on button "Kho gửi" at bounding box center [92, 71] width 63 height 37
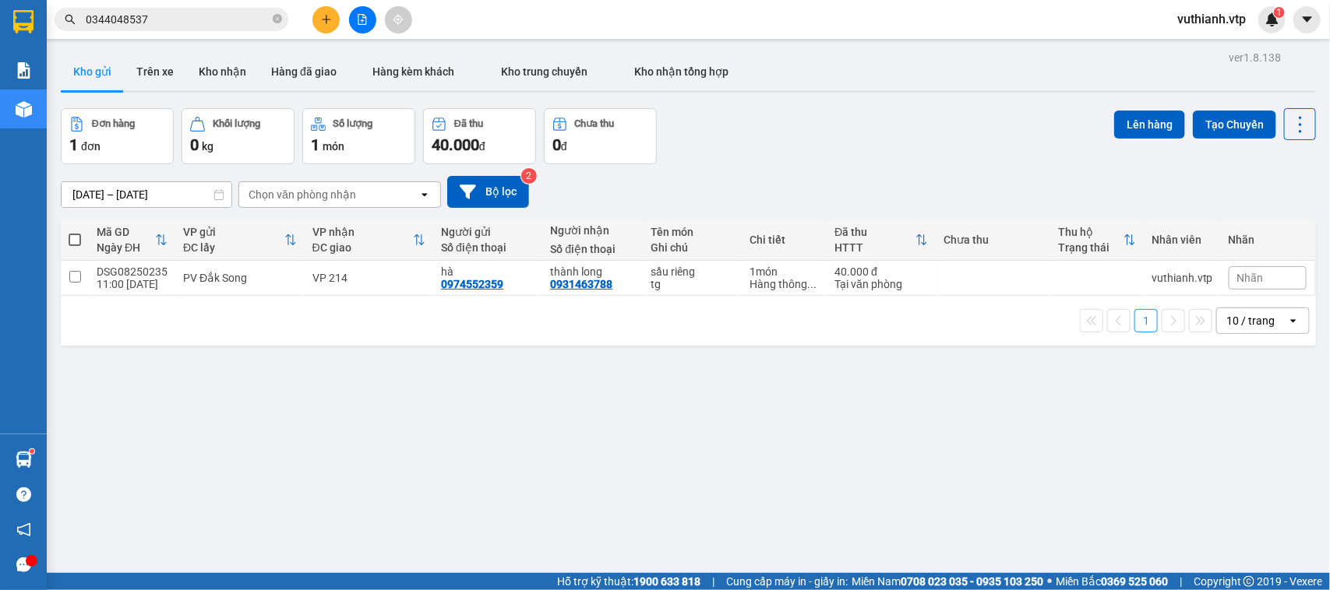
click at [231, 92] on div at bounding box center [688, 91] width 1255 height 2
click at [235, 74] on button "Kho nhận" at bounding box center [222, 71] width 72 height 37
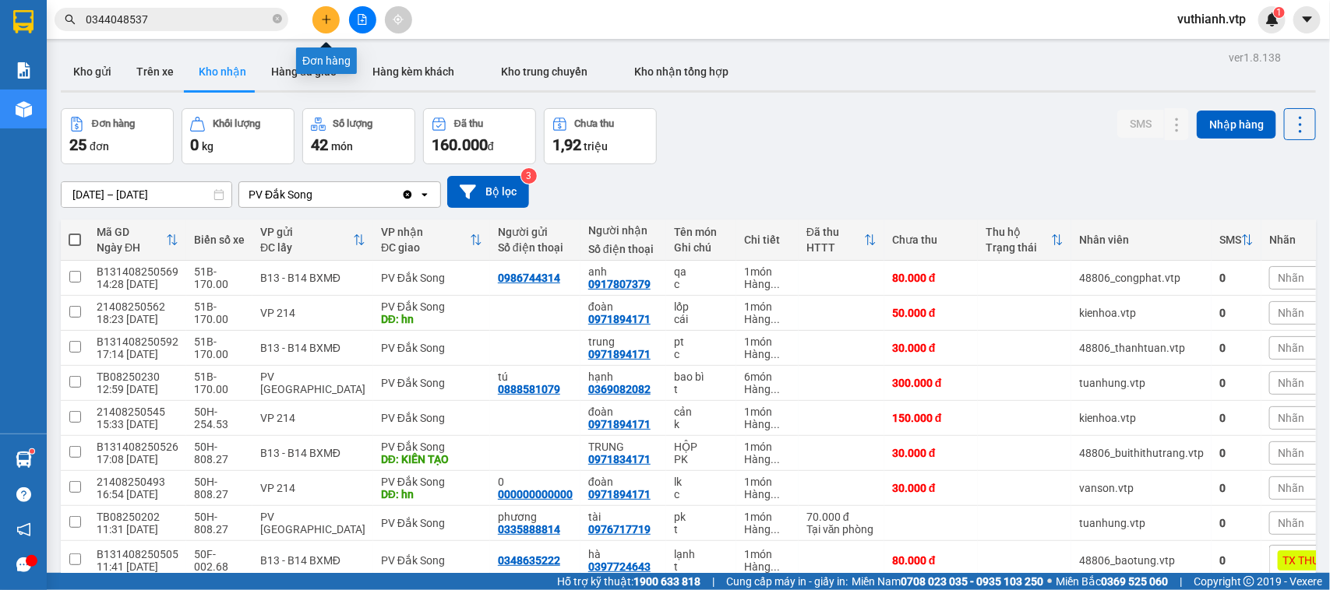
click at [320, 12] on button at bounding box center [325, 19] width 27 height 27
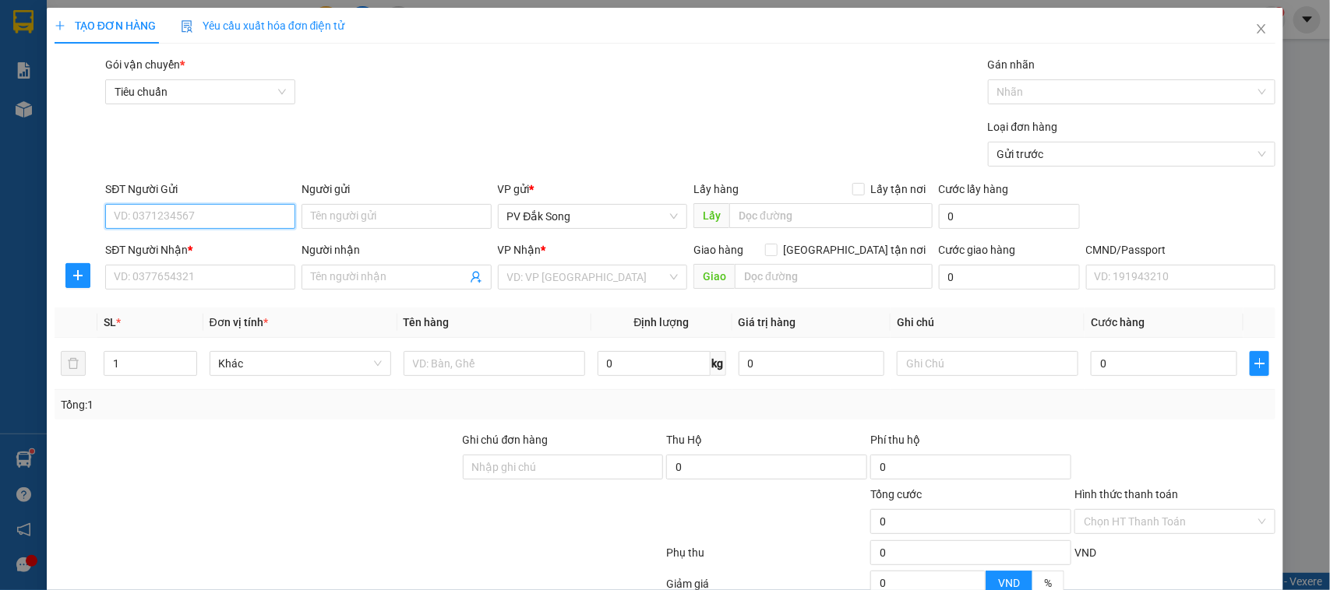
click at [267, 212] on input "SĐT Người Gửi" at bounding box center [200, 216] width 190 height 25
type input "0334028178"
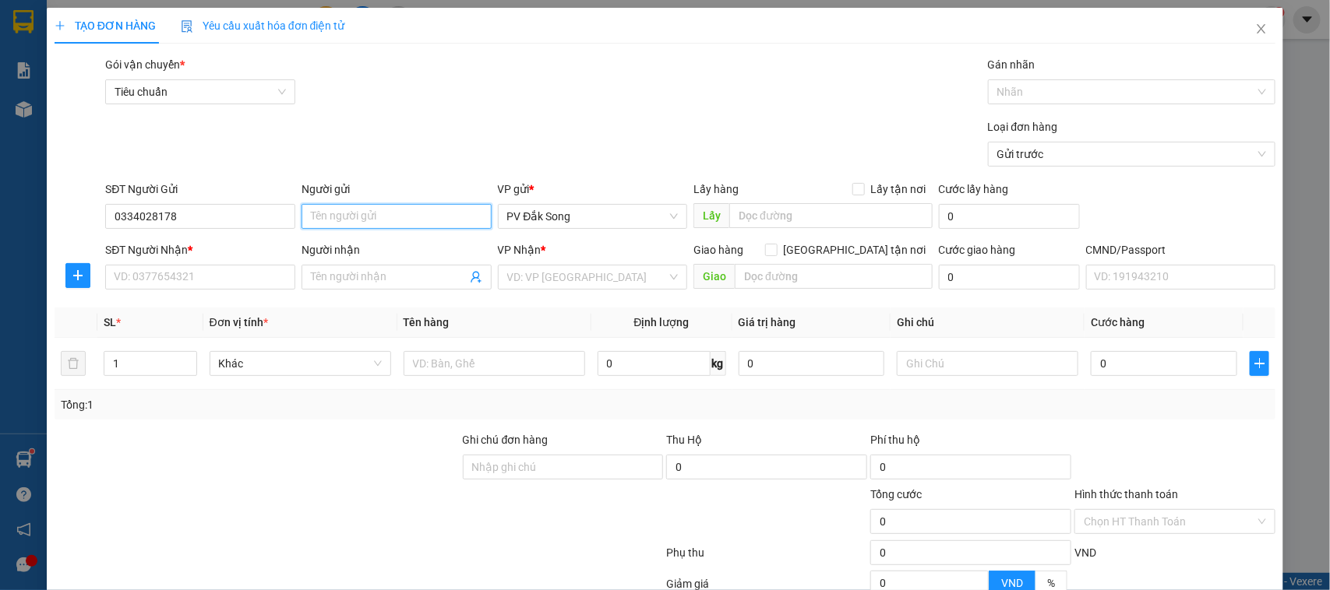
click at [364, 214] on input "Người gửi" at bounding box center [396, 216] width 190 height 25
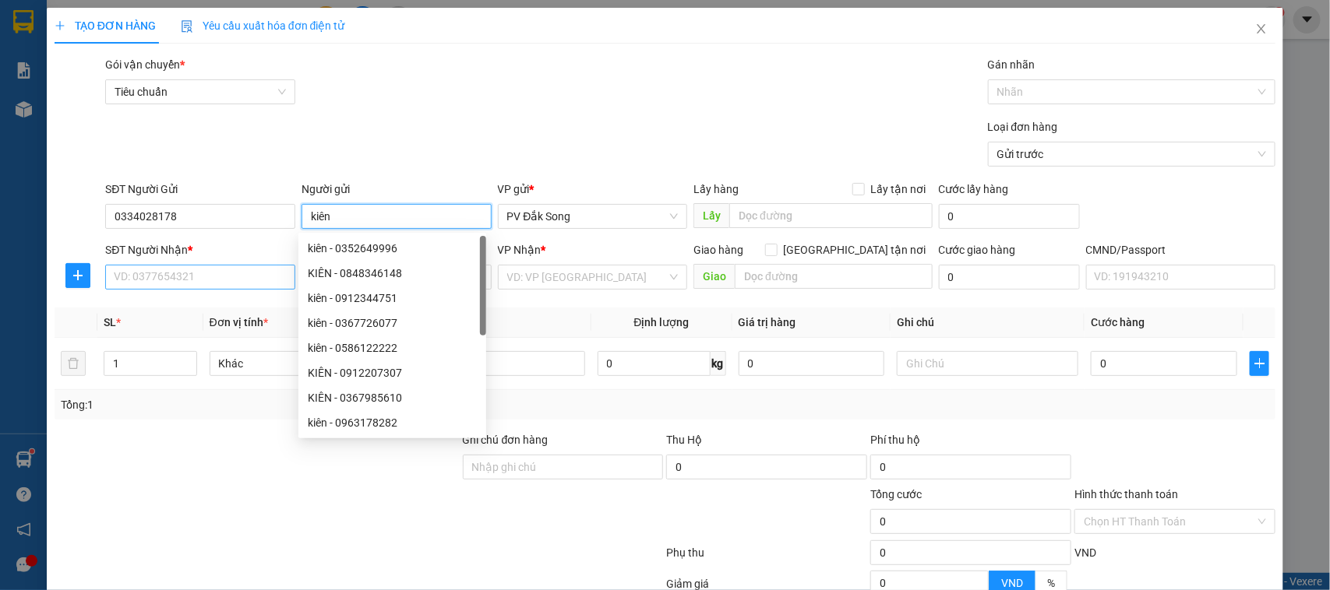
type input "kiên"
click at [211, 273] on input "SĐT Người Nhận *" at bounding box center [200, 277] width 190 height 25
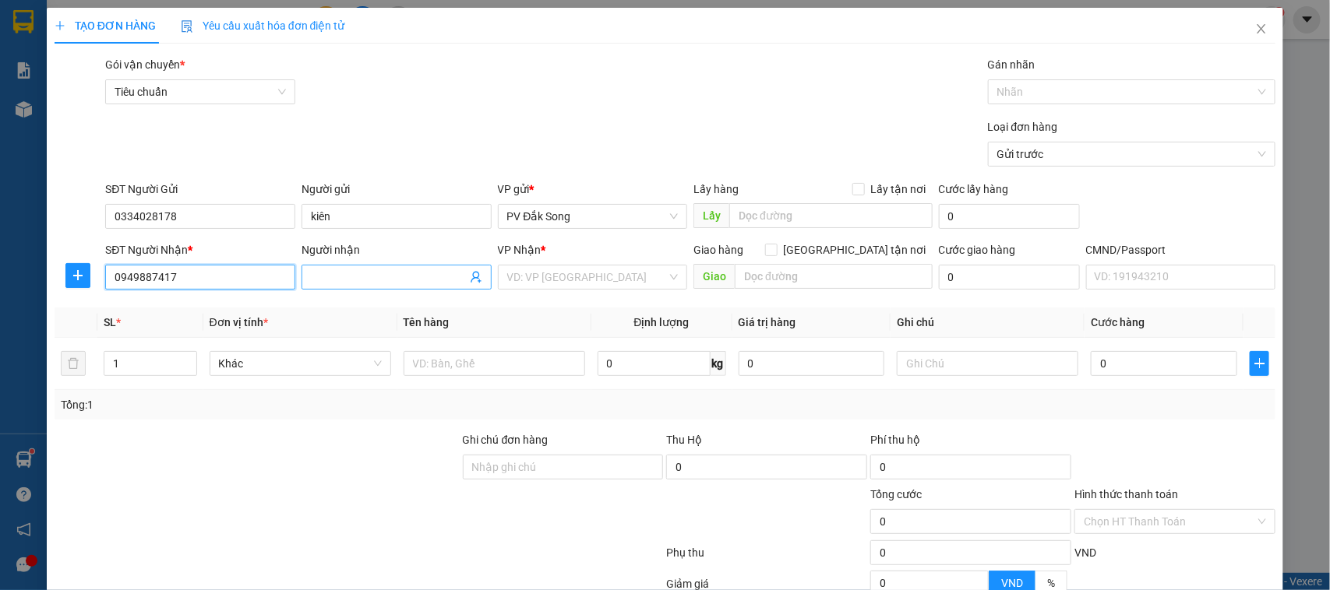
type input "0949887417"
click at [321, 274] on input "Người nhận" at bounding box center [389, 277] width 156 height 17
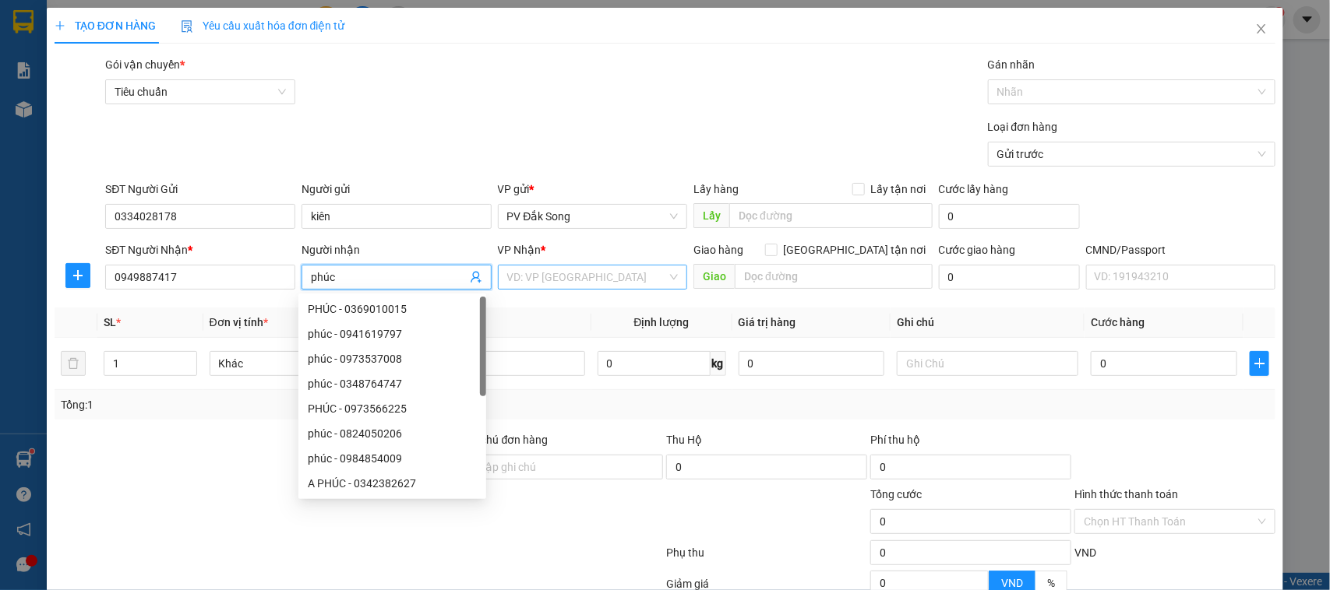
type input "phúc"
click at [519, 277] on input "search" at bounding box center [587, 277] width 160 height 23
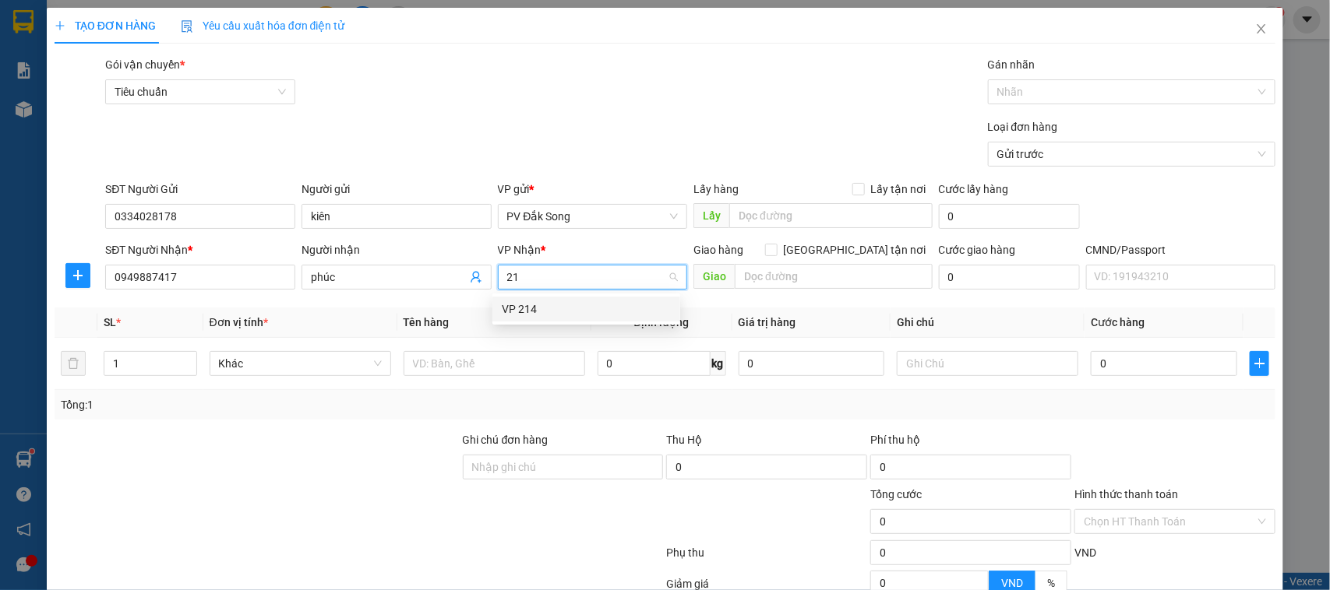
type input "214"
click at [534, 309] on div "VP 214" at bounding box center [586, 309] width 169 height 17
click at [493, 367] on input "text" at bounding box center [499, 363] width 180 height 25
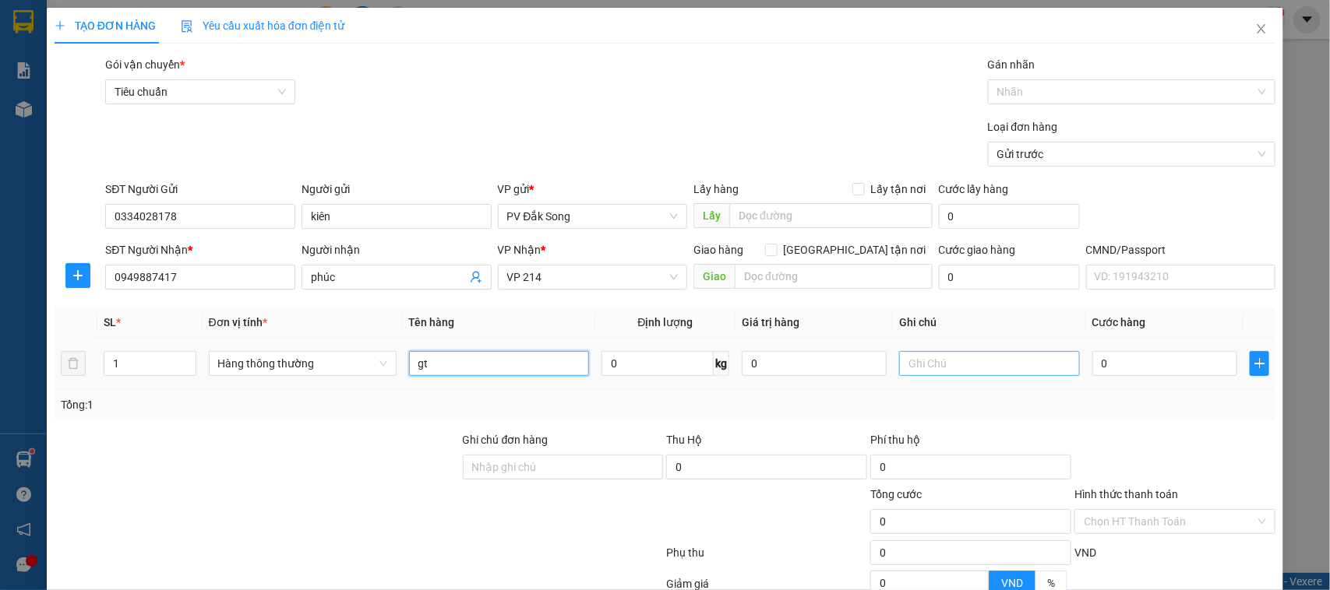
type input "gt"
click at [902, 371] on input "text" at bounding box center [989, 363] width 180 height 25
type input "bì"
click at [1150, 351] on input "0" at bounding box center [1164, 363] width 145 height 25
type input "003"
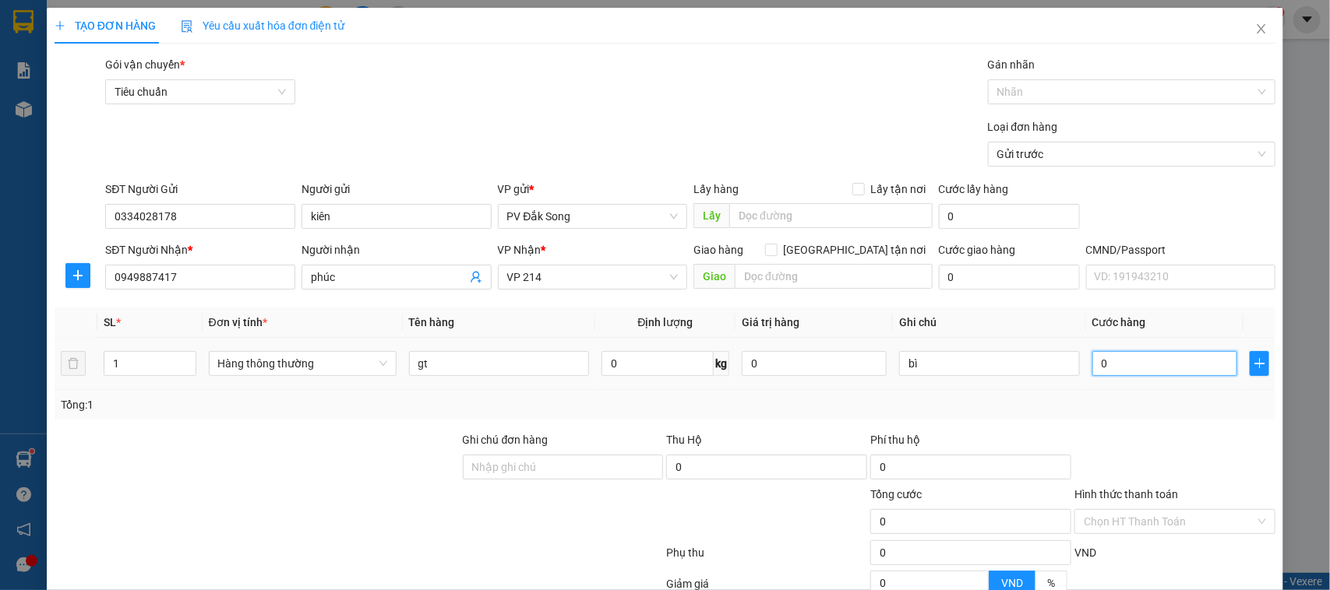
type input "3"
type input "0.030"
type input "30"
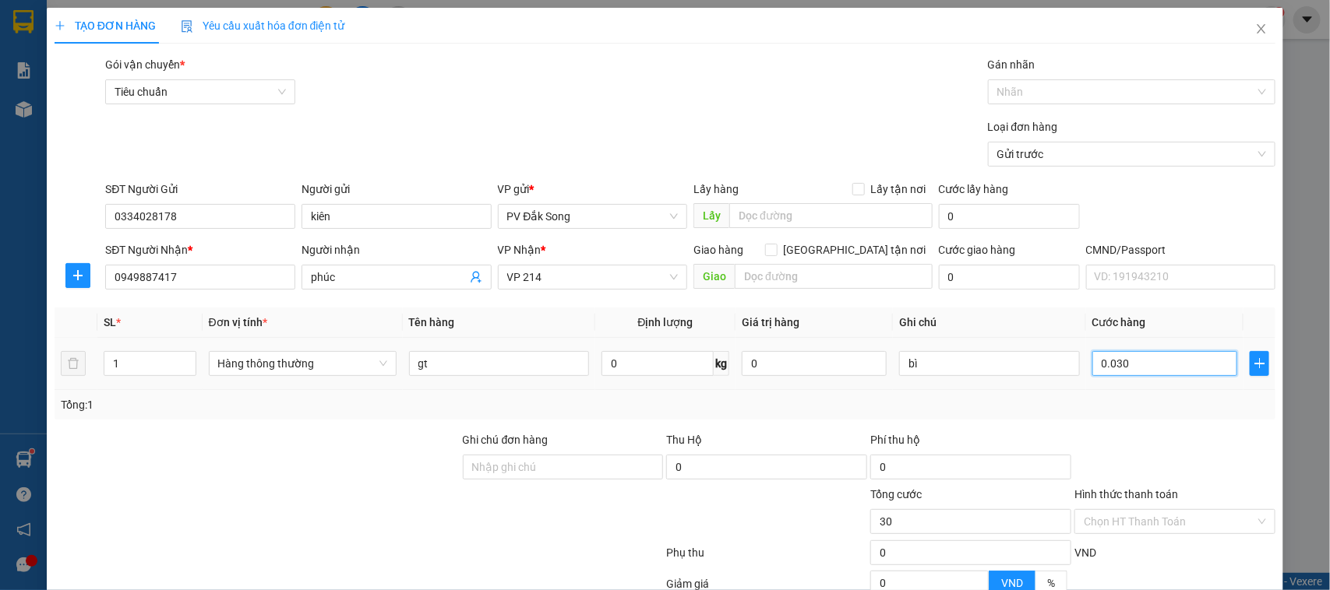
type input "00.300"
type input "300"
type input "0.003.000"
type input "3.000"
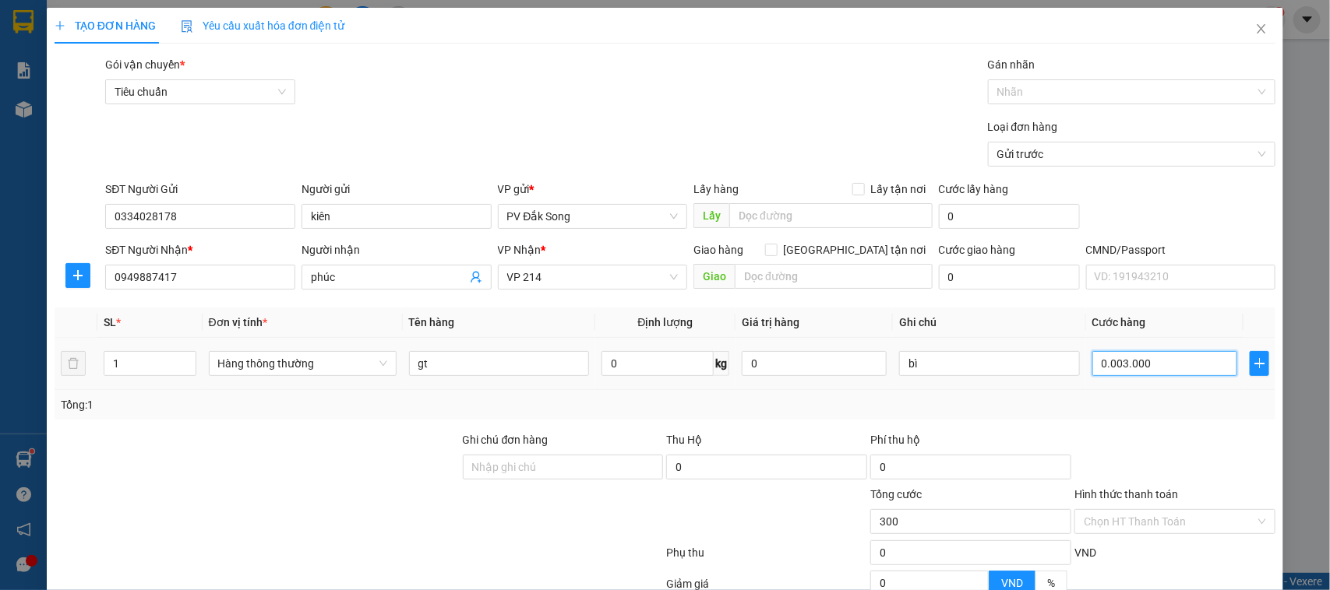
type input "3.000"
type input "000.030.000"
type input "30.000"
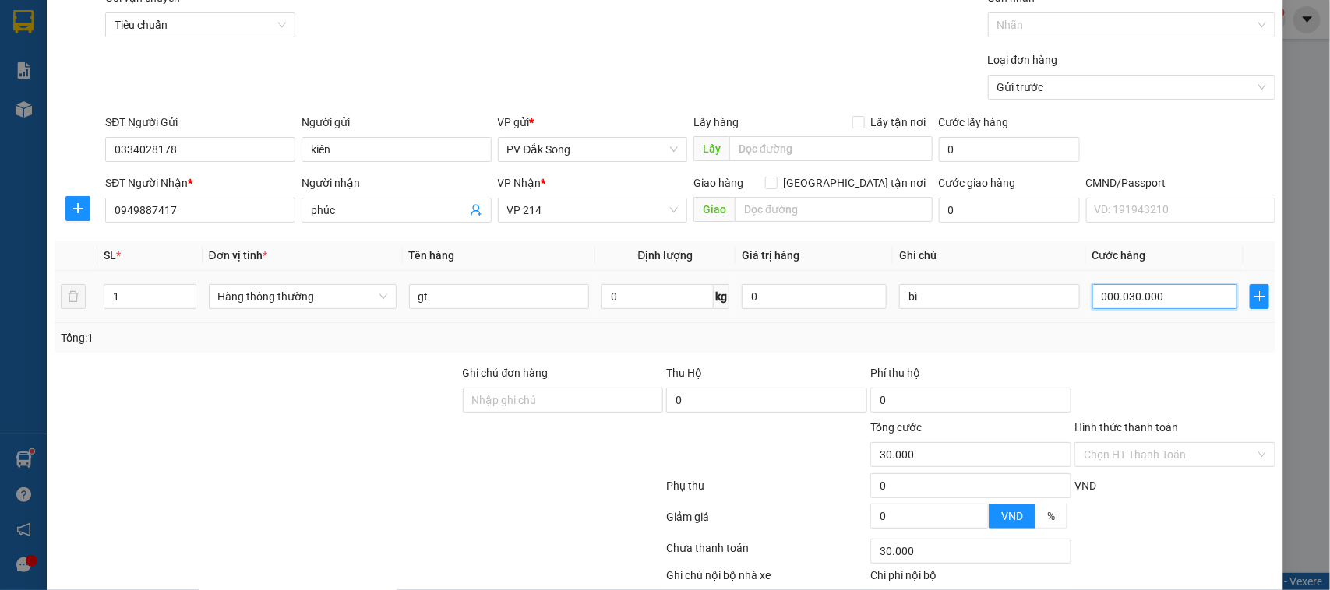
scroll to position [160, 0]
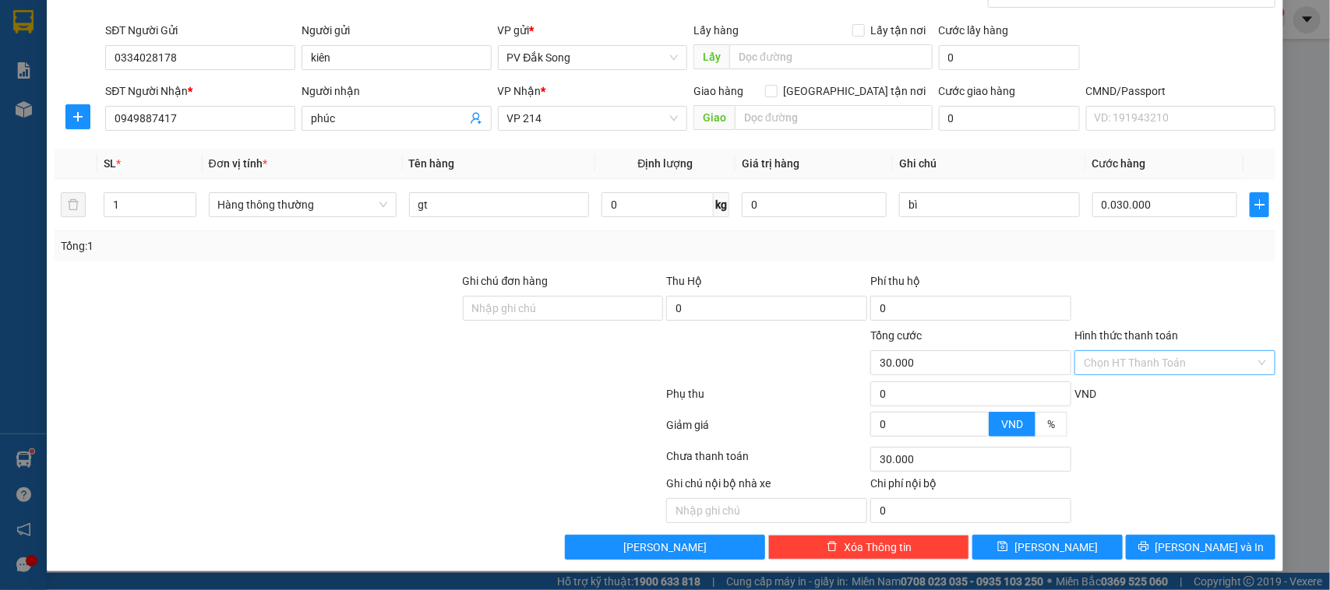
type input "30.000"
click at [1154, 359] on input "Hình thức thanh toán" at bounding box center [1168, 362] width 171 height 23
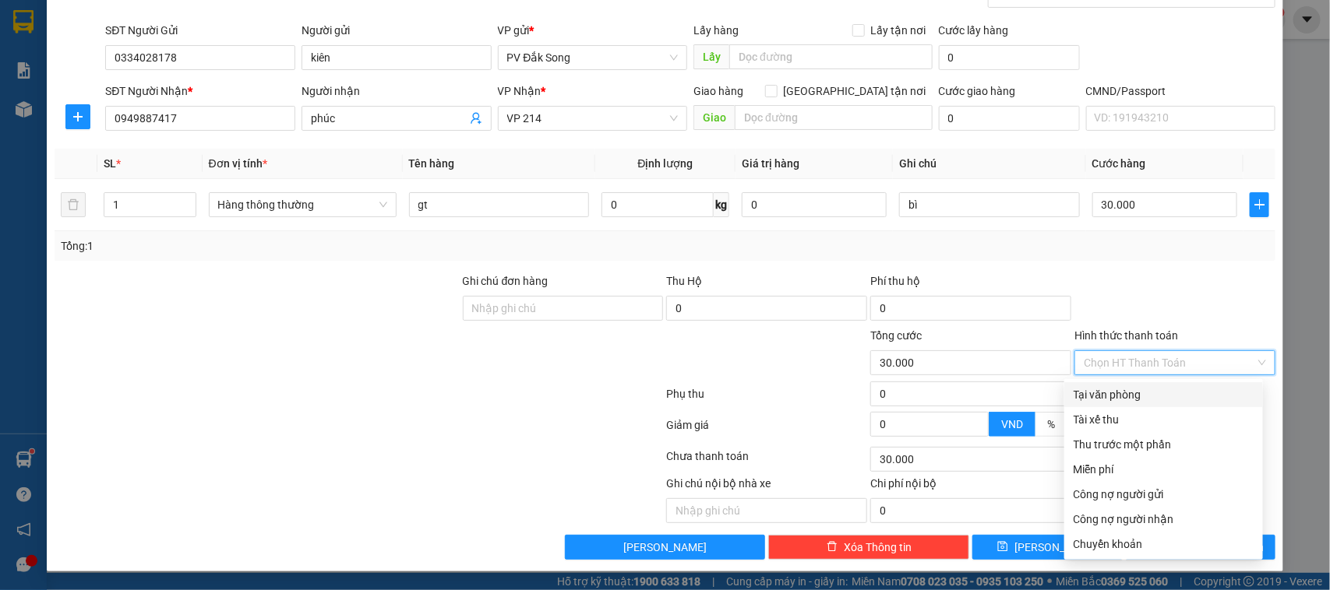
click at [1159, 387] on div "Tại văn phòng" at bounding box center [1163, 394] width 180 height 17
type input "0"
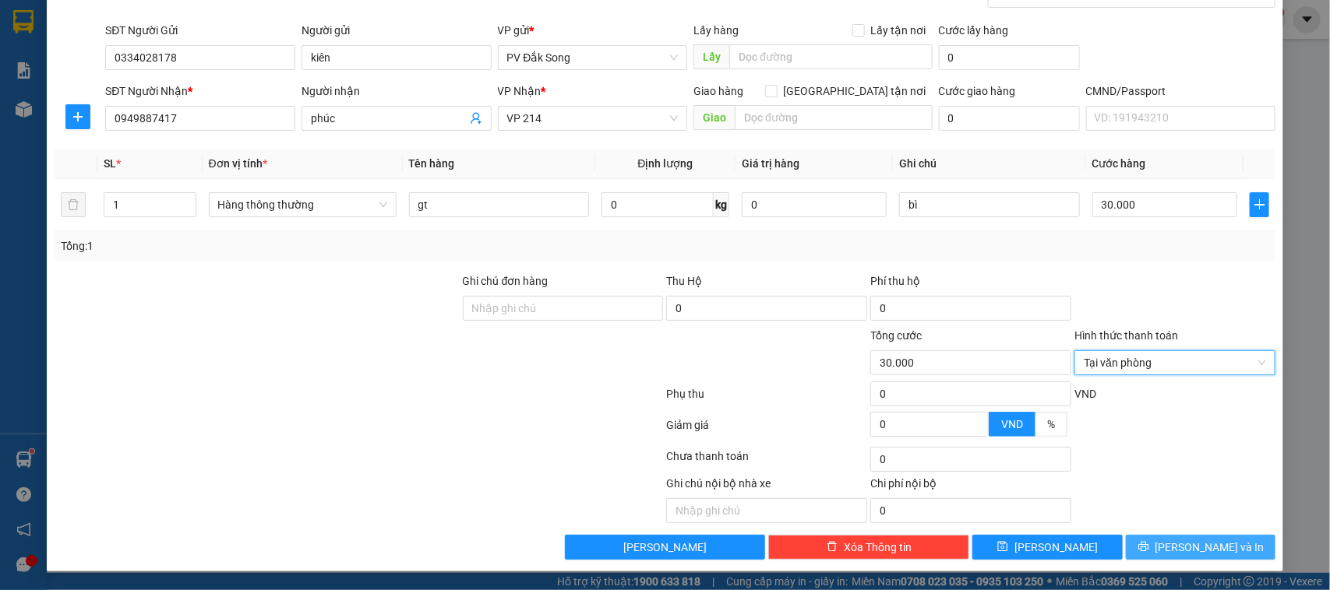
click at [1176, 553] on span "[PERSON_NAME] và In" at bounding box center [1209, 547] width 109 height 17
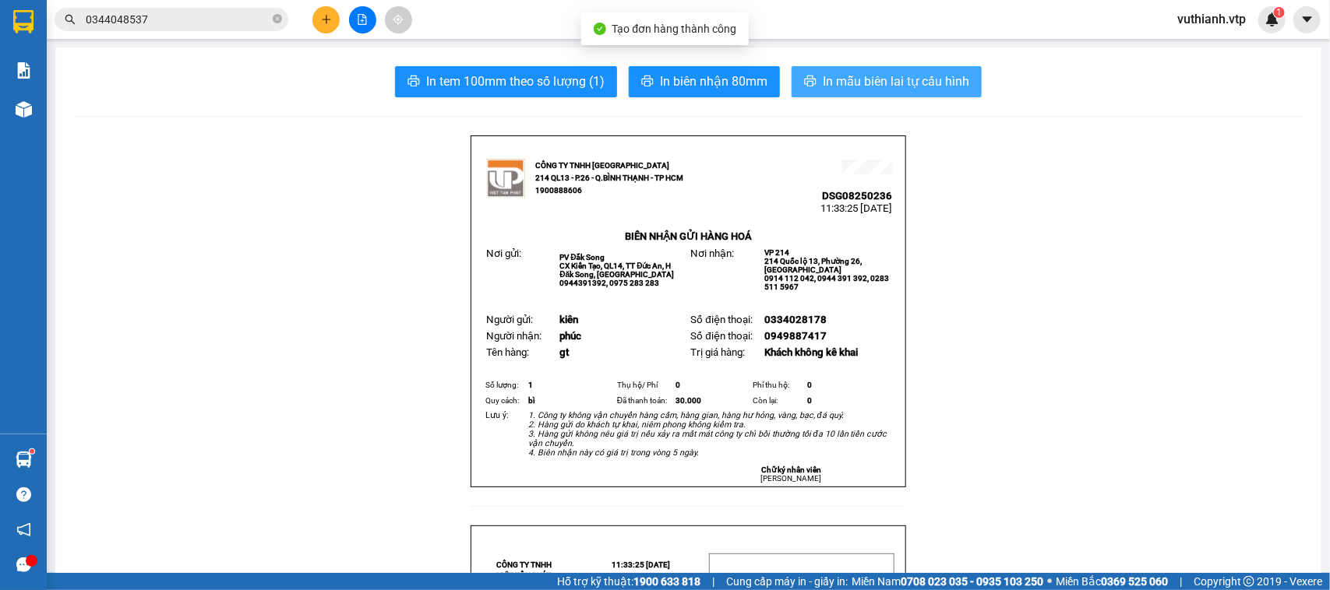
click at [927, 86] on span "In mẫu biên lai tự cấu hình" at bounding box center [895, 81] width 146 height 19
